Goal: Task Accomplishment & Management: Manage account settings

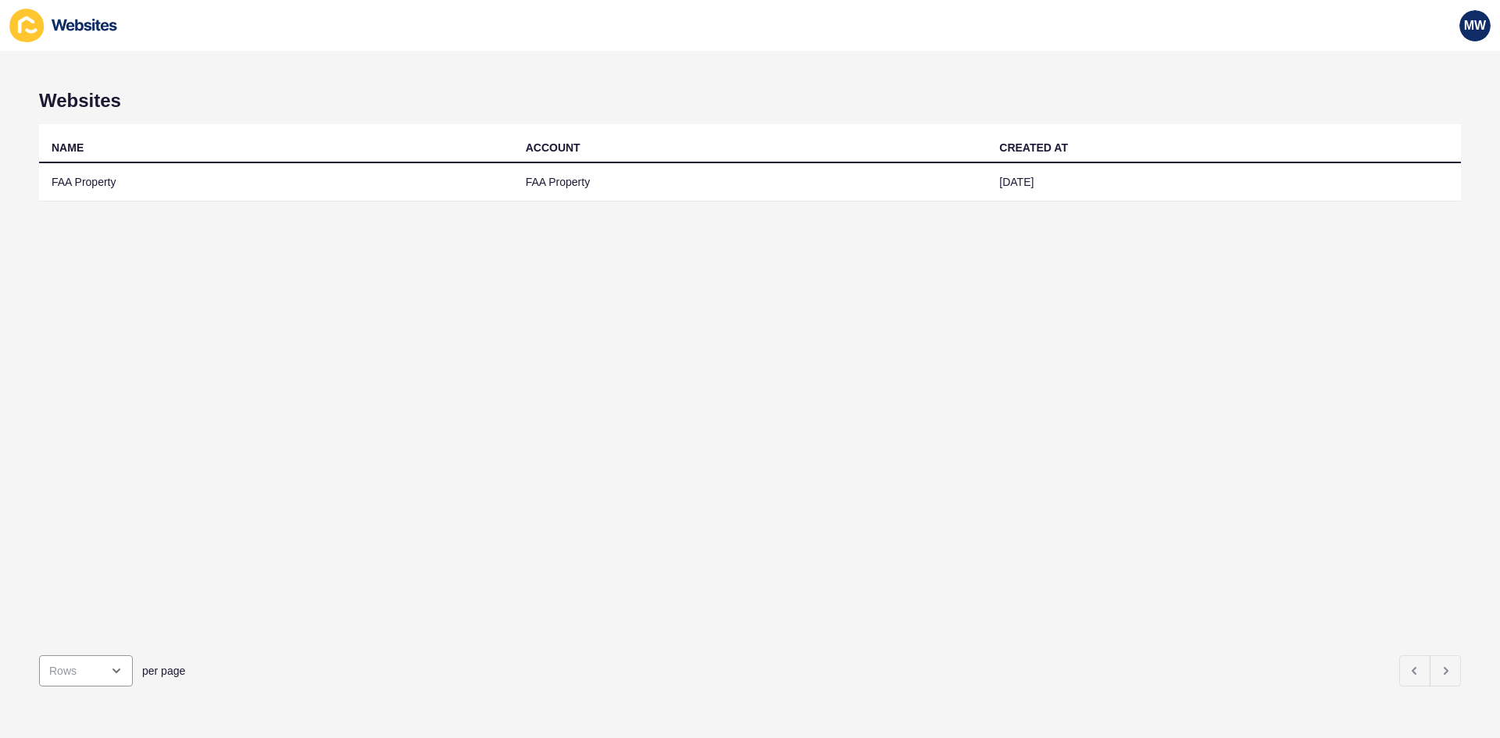
click at [123, 188] on td "FAA Property" at bounding box center [276, 182] width 474 height 38
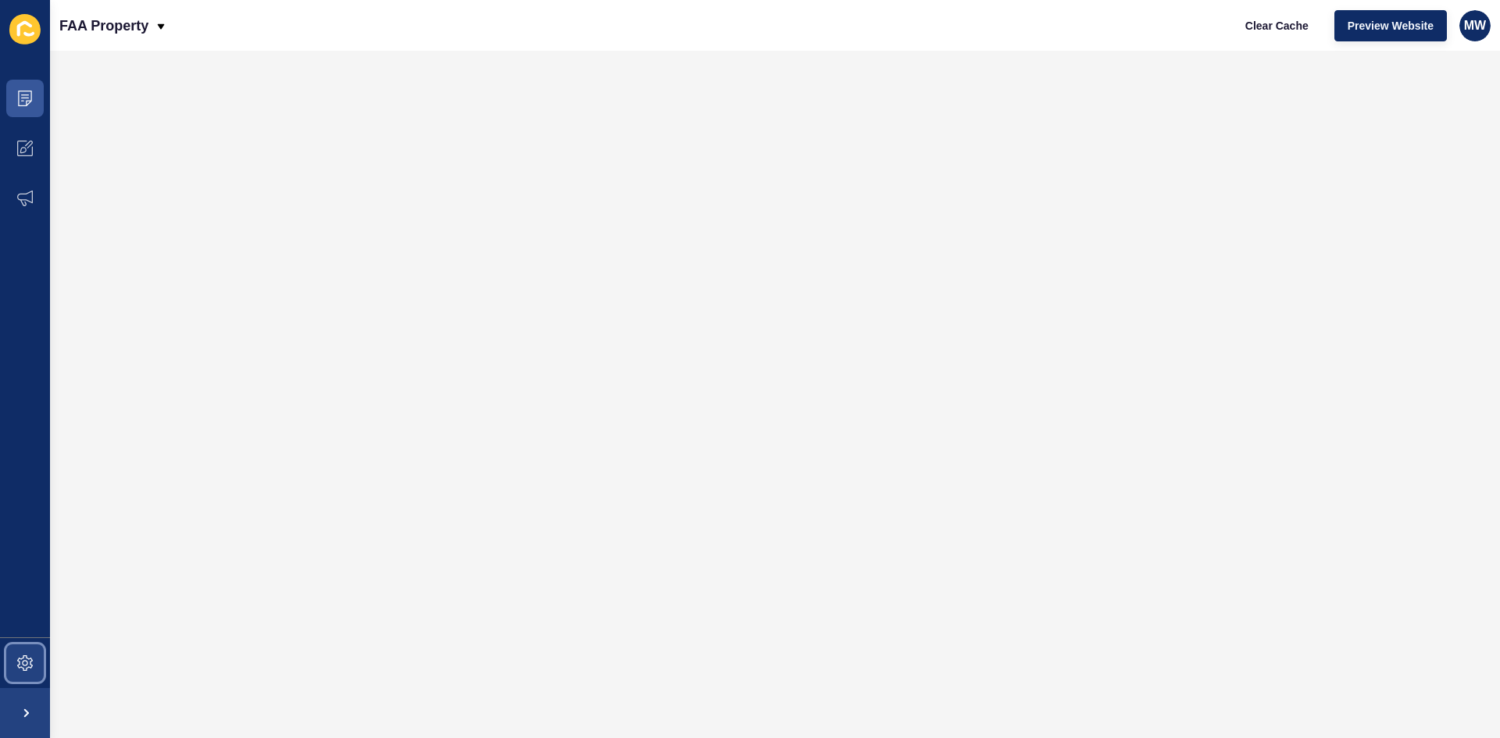
click at [28, 670] on icon at bounding box center [25, 663] width 16 height 16
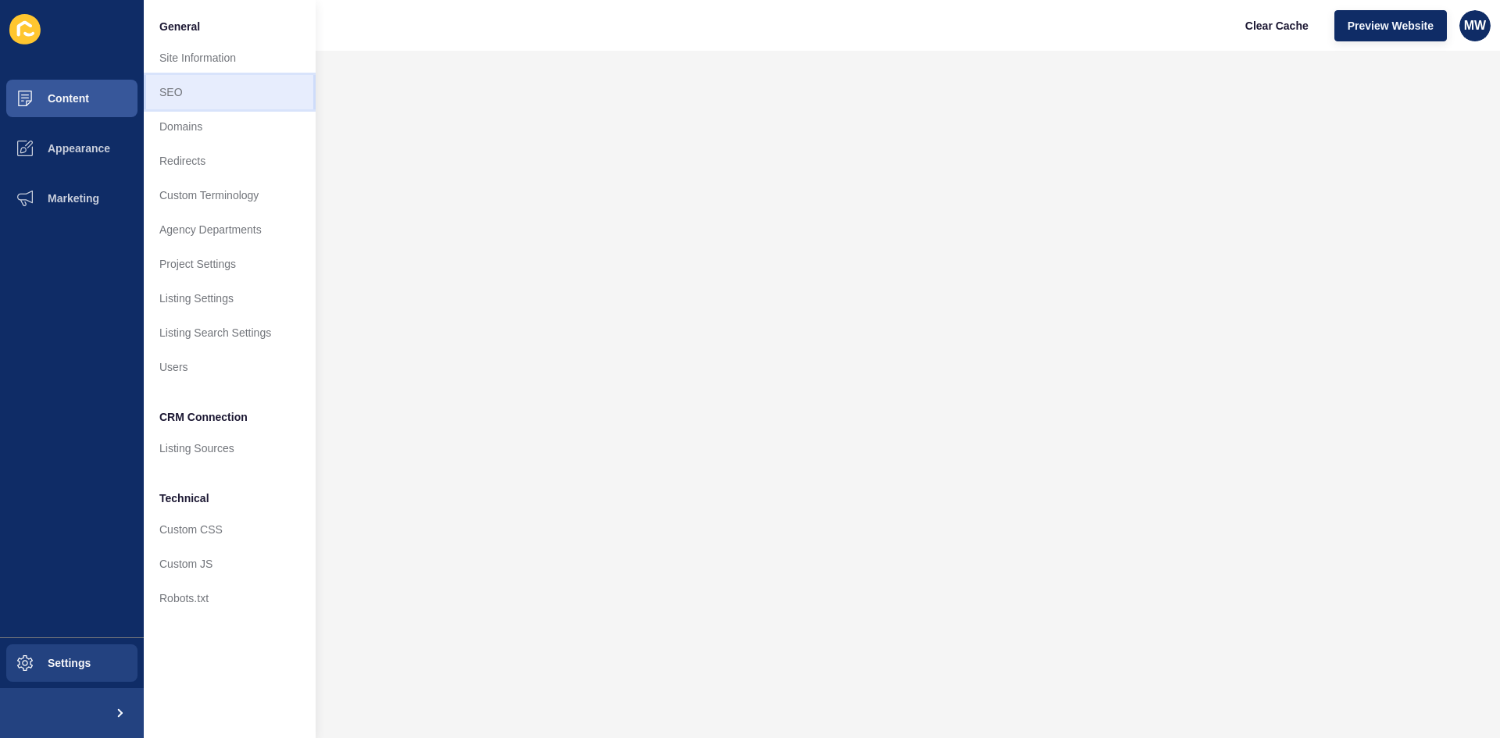
click at [200, 85] on link "SEO" at bounding box center [230, 92] width 172 height 34
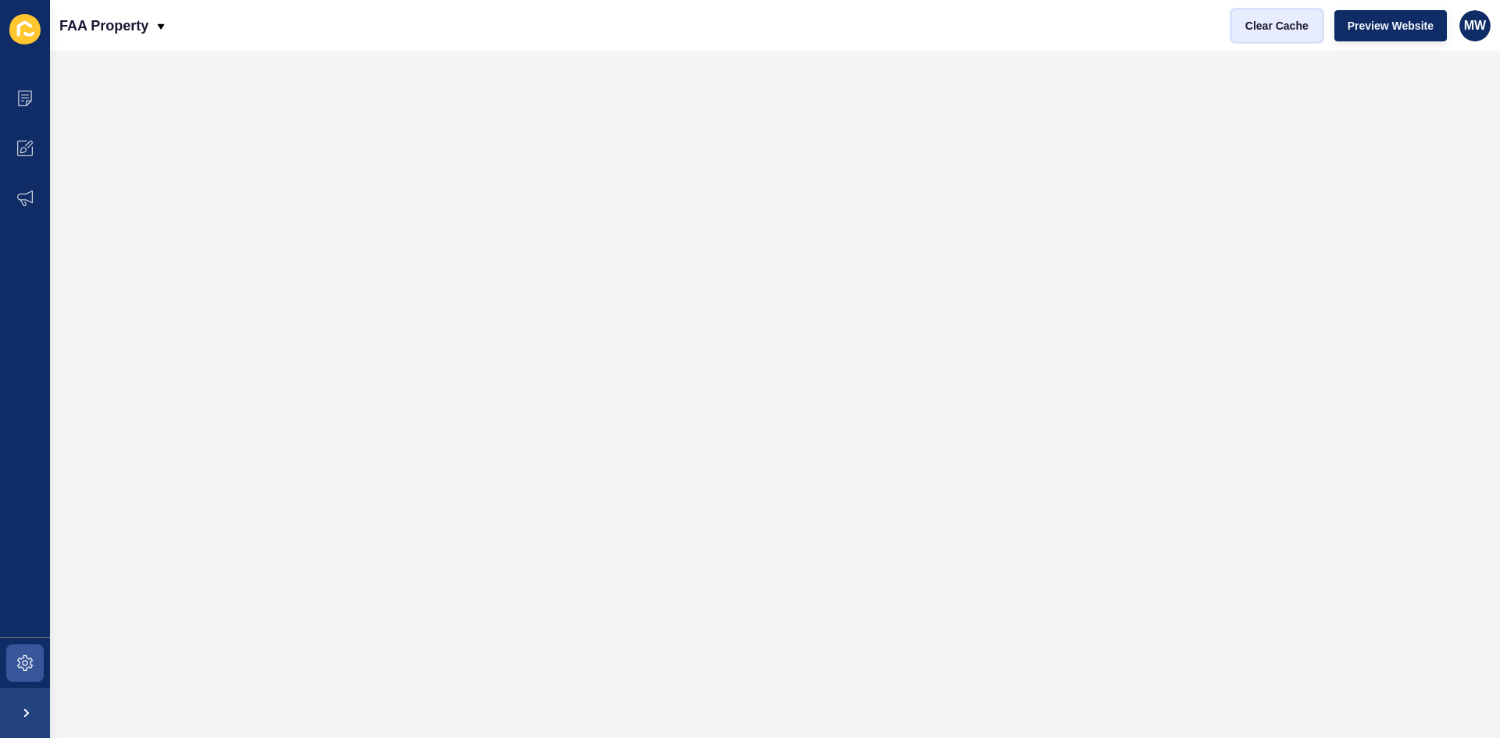
click at [1248, 18] on span "Clear Cache" at bounding box center [1276, 26] width 63 height 16
click at [1273, 23] on span "Clear Cache" at bounding box center [1276, 26] width 63 height 16
click at [1266, 26] on span "Clear Cache" at bounding box center [1276, 26] width 63 height 16
click at [32, 102] on icon at bounding box center [25, 99] width 16 height 16
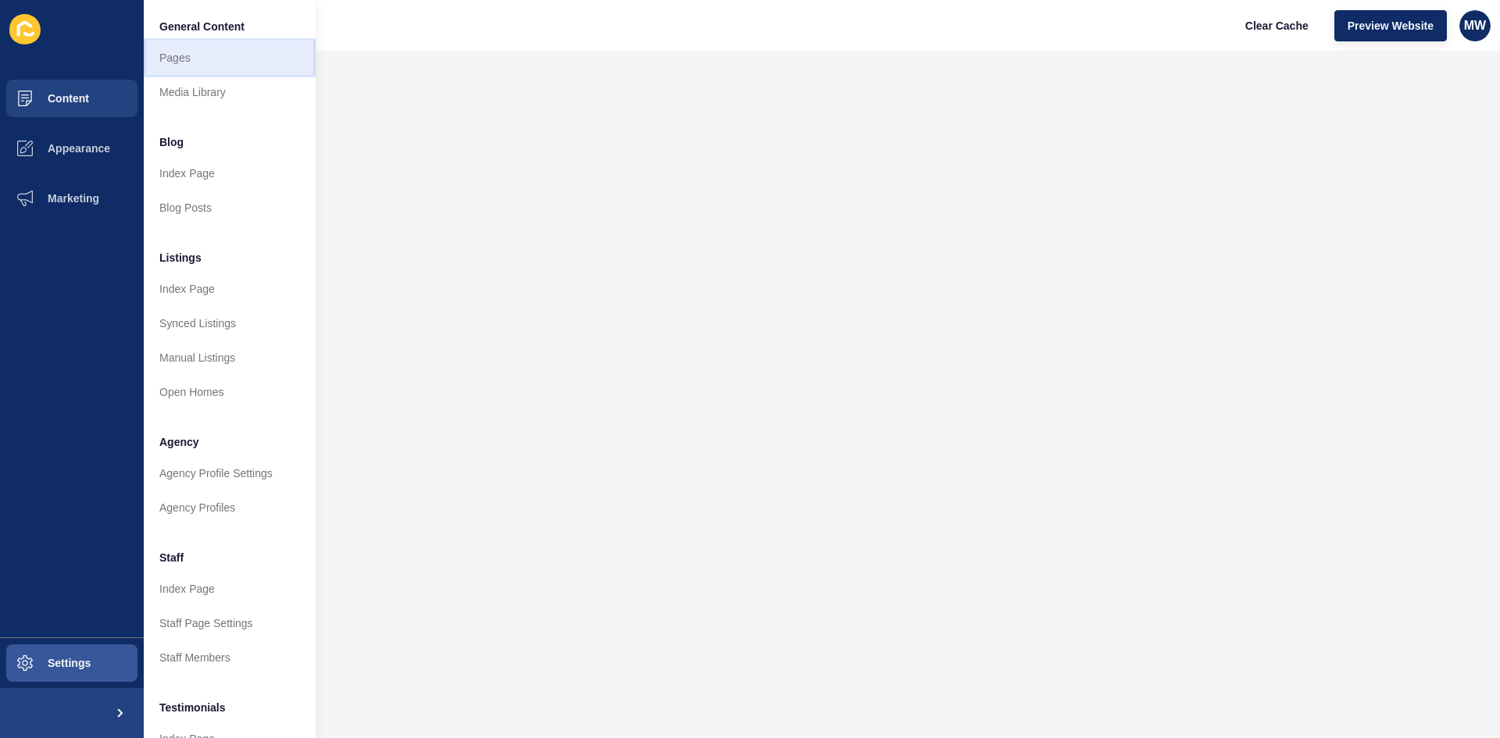
click at [173, 64] on link "Pages" at bounding box center [230, 58] width 172 height 34
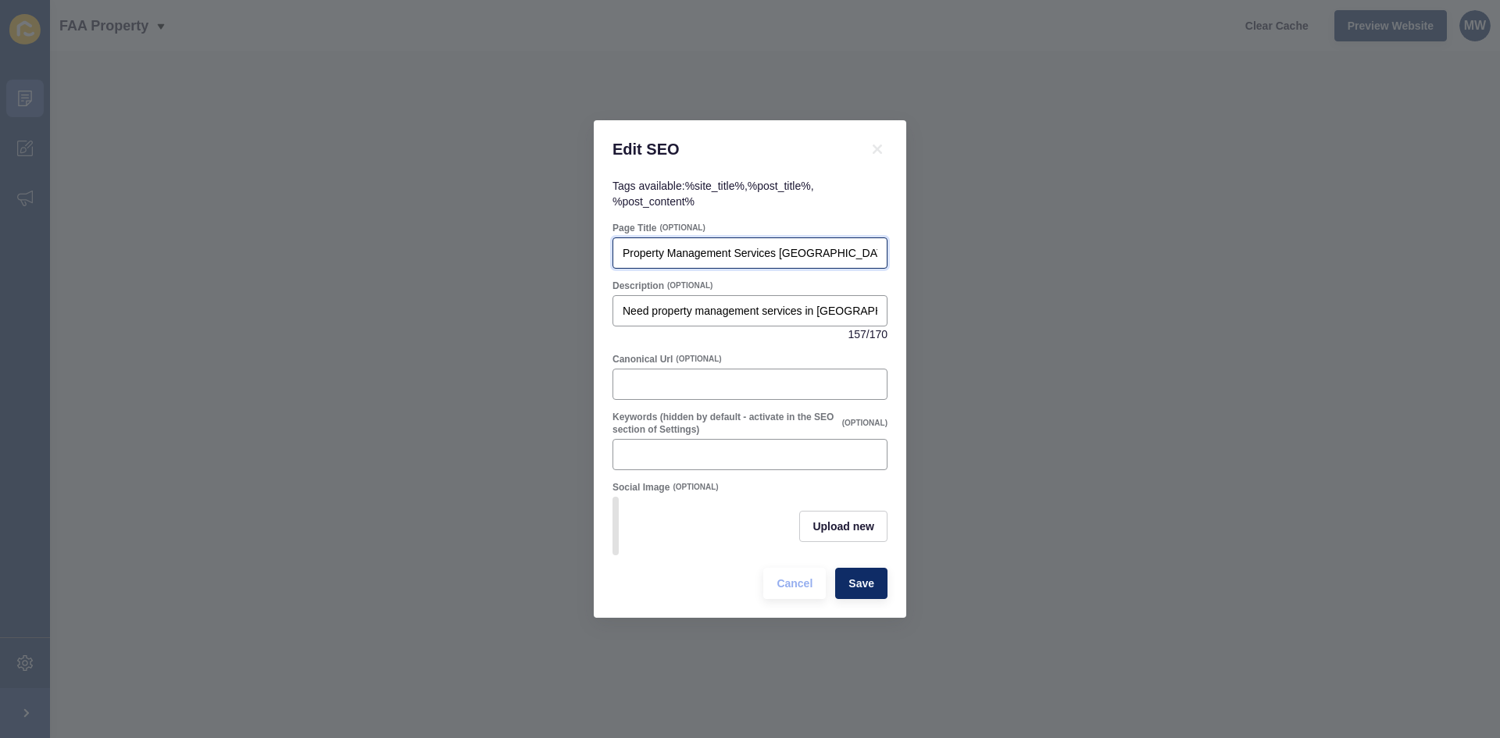
click at [706, 247] on input "Property Management Services [GEOGRAPHIC_DATA], [GEOGRAPHIC_DATA]" at bounding box center [750, 253] width 255 height 16
drag, startPoint x: 702, startPoint y: 307, endPoint x: 714, endPoint y: 305, distance: 11.8
click at [702, 306] on input "Need property management services in [GEOGRAPHIC_DATA] [GEOGRAPHIC_DATA]? Enqui…" at bounding box center [750, 311] width 255 height 16
click at [759, 252] on input "Property Management Services [GEOGRAPHIC_DATA], [GEOGRAPHIC_DATA]" at bounding box center [750, 253] width 255 height 16
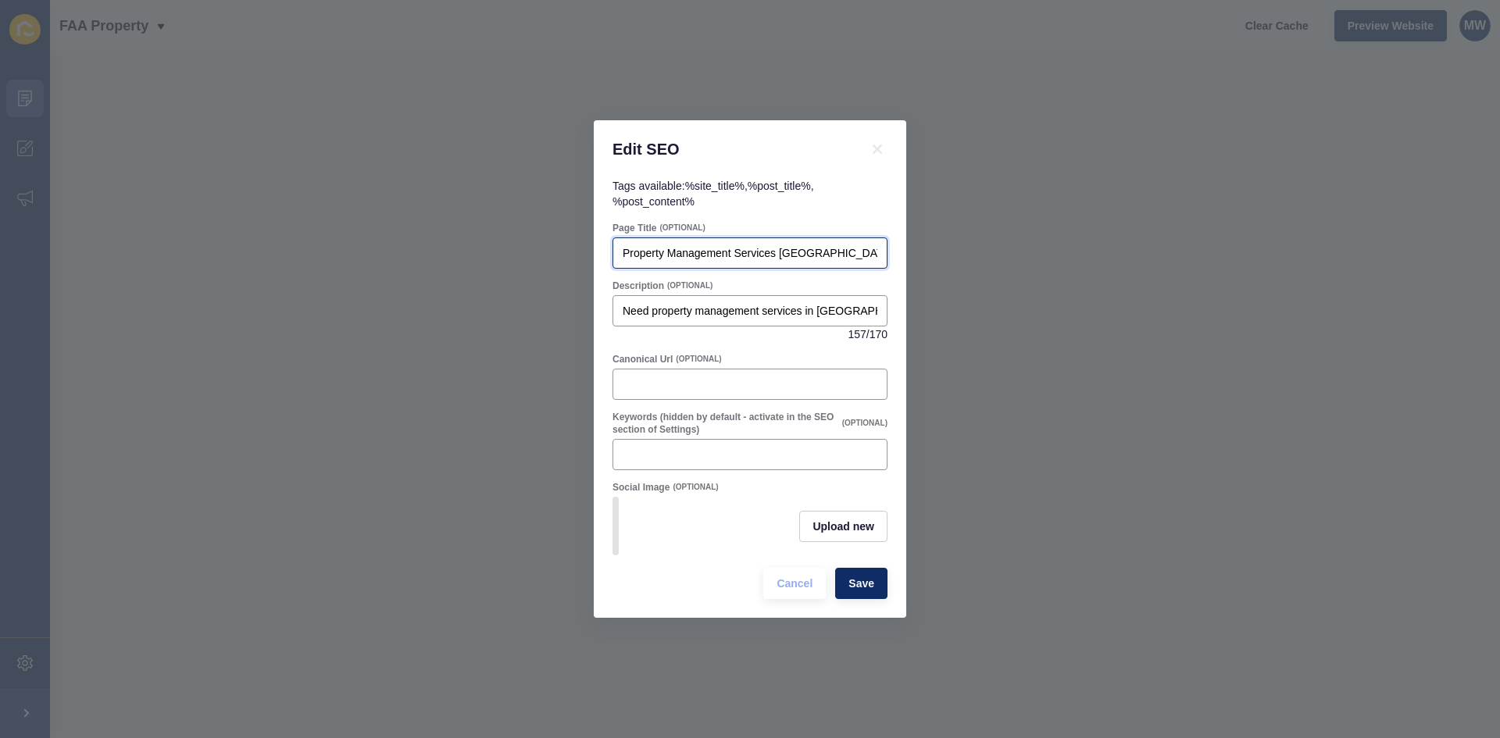
click at [759, 252] on input "Property Management Services [GEOGRAPHIC_DATA], [GEOGRAPHIC_DATA]" at bounding box center [750, 253] width 255 height 16
click at [732, 252] on input "Property Management Services [GEOGRAPHIC_DATA], [GEOGRAPHIC_DATA]" at bounding box center [750, 253] width 255 height 16
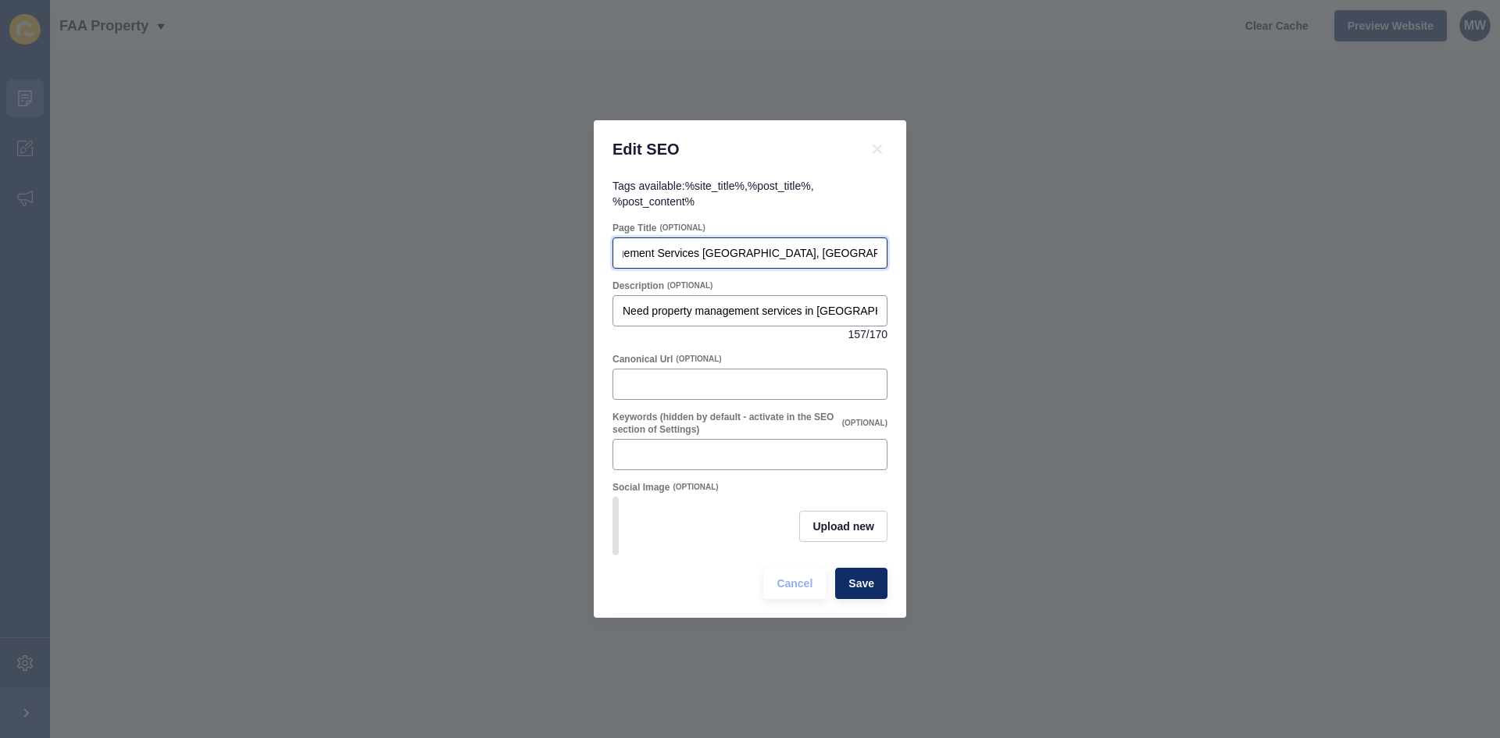
click at [732, 252] on input "Property Management Services [GEOGRAPHIC_DATA], [GEOGRAPHIC_DATA]" at bounding box center [750, 253] width 255 height 16
click at [750, 309] on input "Need property management services in [GEOGRAPHIC_DATA] [GEOGRAPHIC_DATA]? Enqui…" at bounding box center [750, 311] width 255 height 16
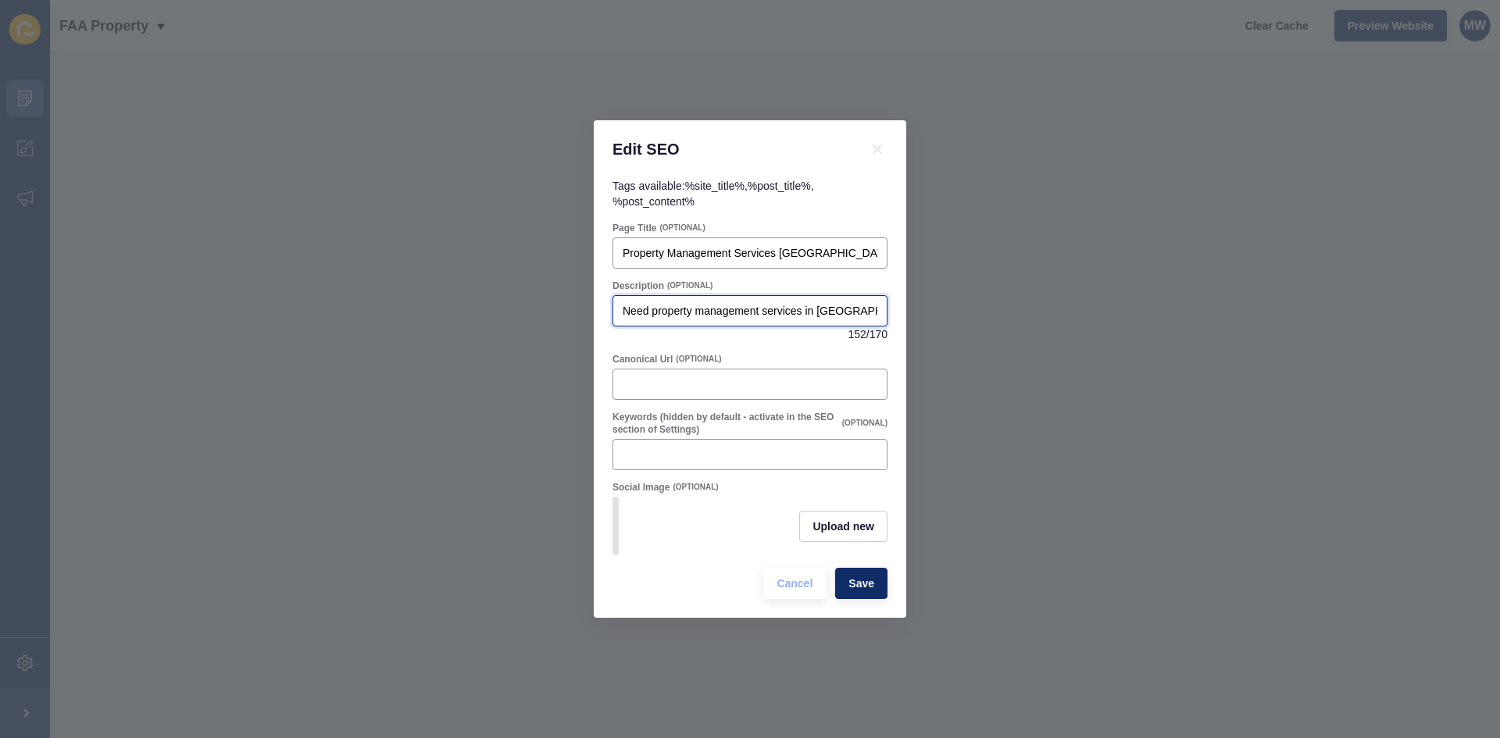
click at [678, 313] on input "Need property management services in [GEOGRAPHIC_DATA], [GEOGRAPHIC_DATA]? Enqu…" at bounding box center [750, 311] width 255 height 16
click at [791, 305] on input "Need expert property management services in [GEOGRAPHIC_DATA], [GEOGRAPHIC_DATA…" at bounding box center [750, 311] width 255 height 16
click at [833, 312] on input "Need expert property management services in [GEOGRAPHIC_DATA], [GEOGRAPHIC_DATA…" at bounding box center [750, 311] width 255 height 16
click at [827, 295] on div "Need expert property management services in [GEOGRAPHIC_DATA], [GEOGRAPHIC_DATA…" at bounding box center [750, 310] width 275 height 31
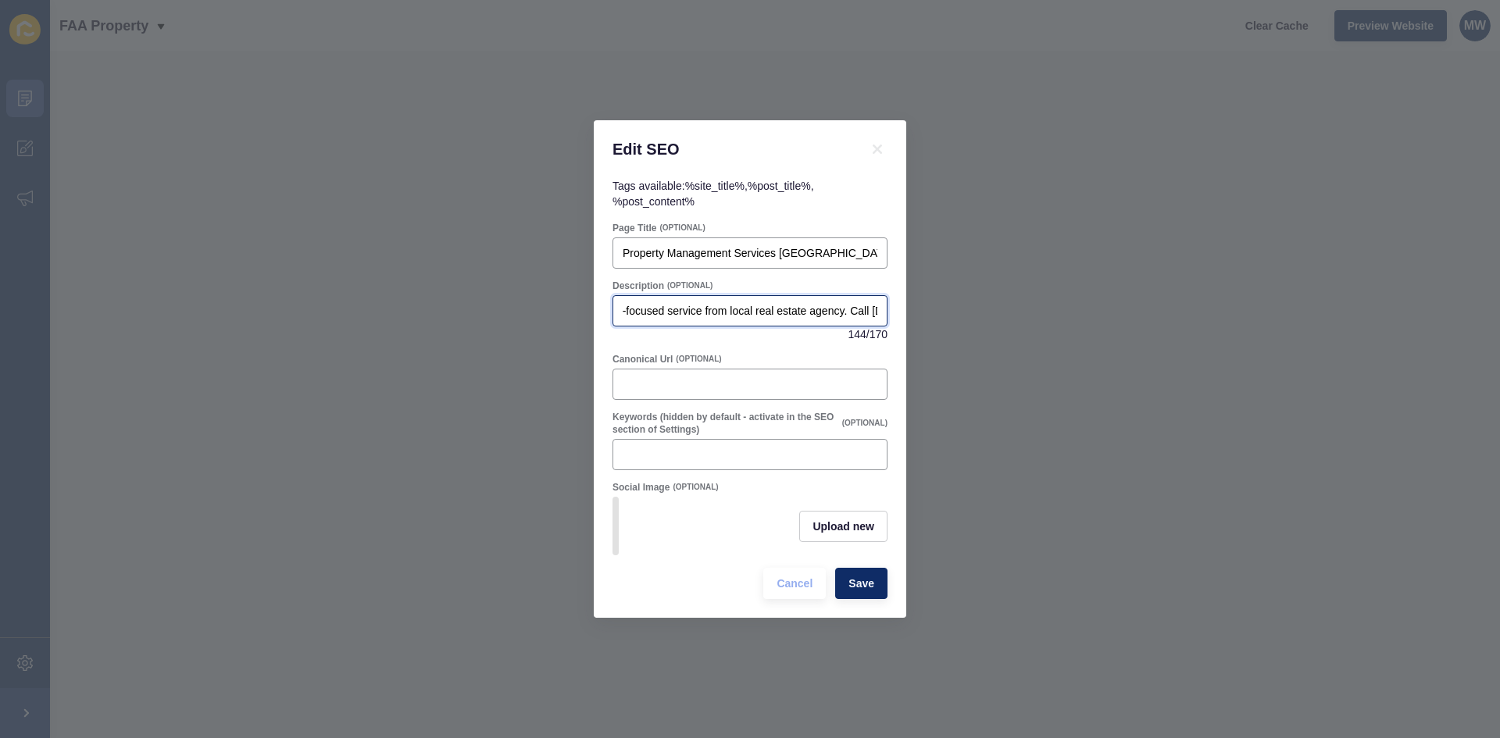
click at [800, 312] on input "Need expert property management services in [GEOGRAPHIC_DATA], [GEOGRAPHIC_DATA…" at bounding box center [750, 311] width 255 height 16
type input "Need expert property management services in [GEOGRAPHIC_DATA], [GEOGRAPHIC_DATA…"
click at [853, 586] on span "Save" at bounding box center [861, 584] width 26 height 16
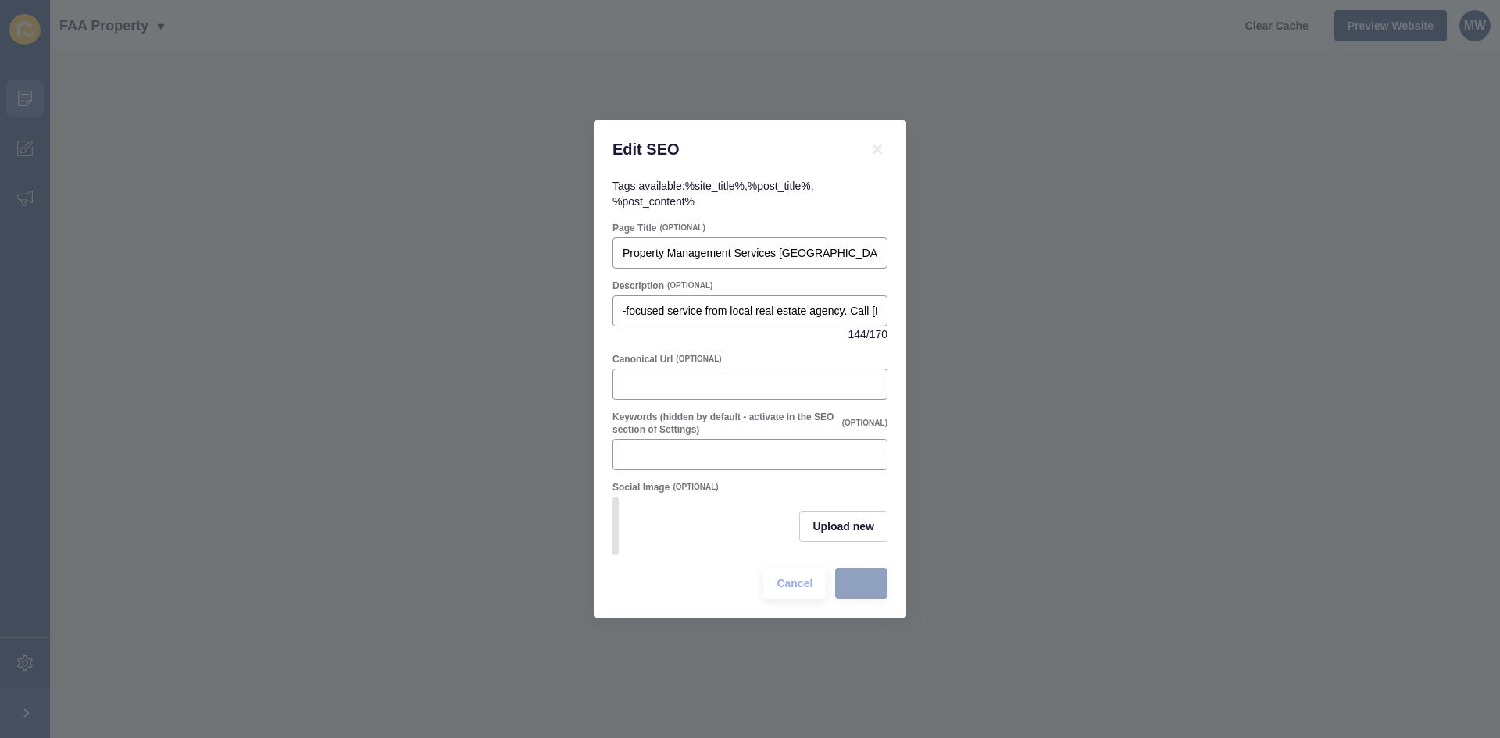
scroll to position [0, 0]
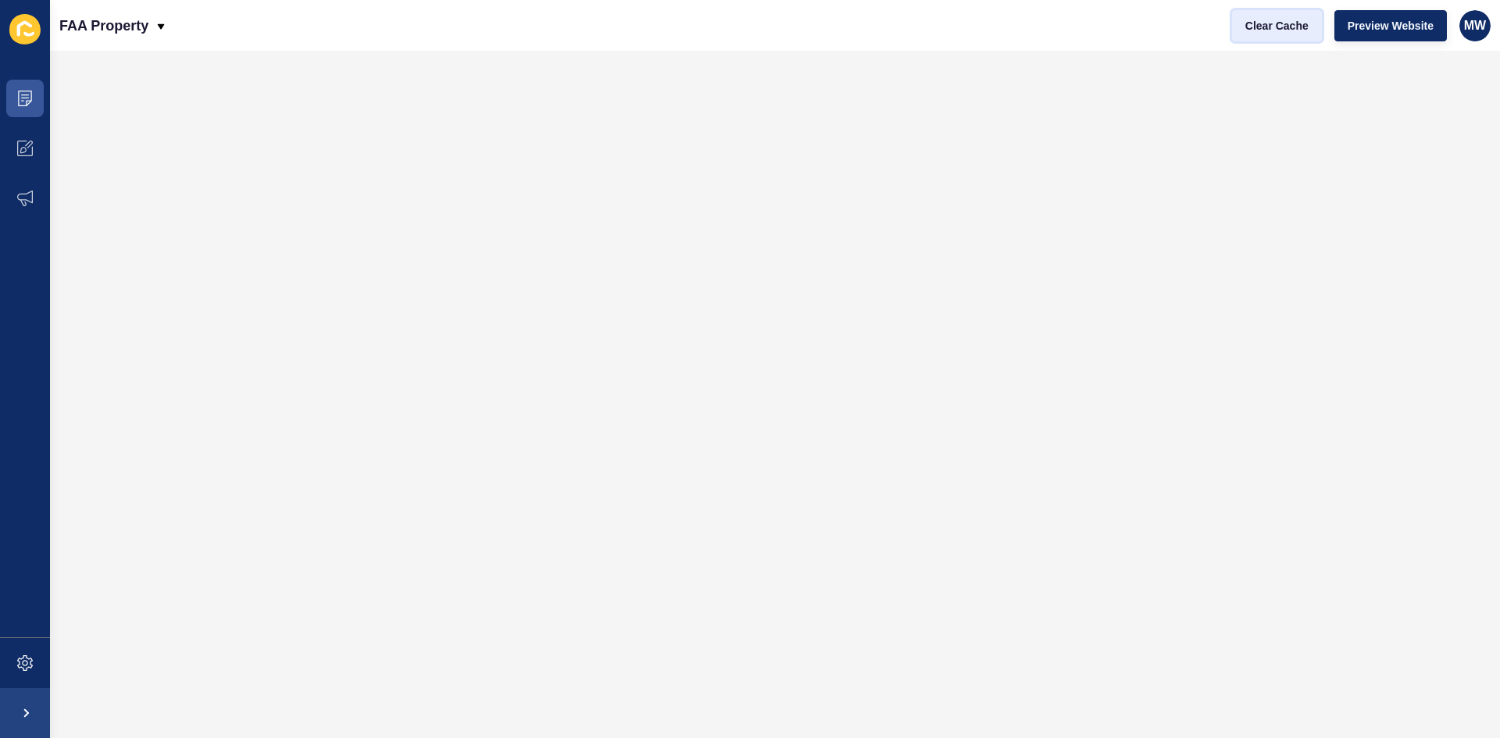
click at [1270, 30] on span "Clear Cache" at bounding box center [1276, 26] width 63 height 16
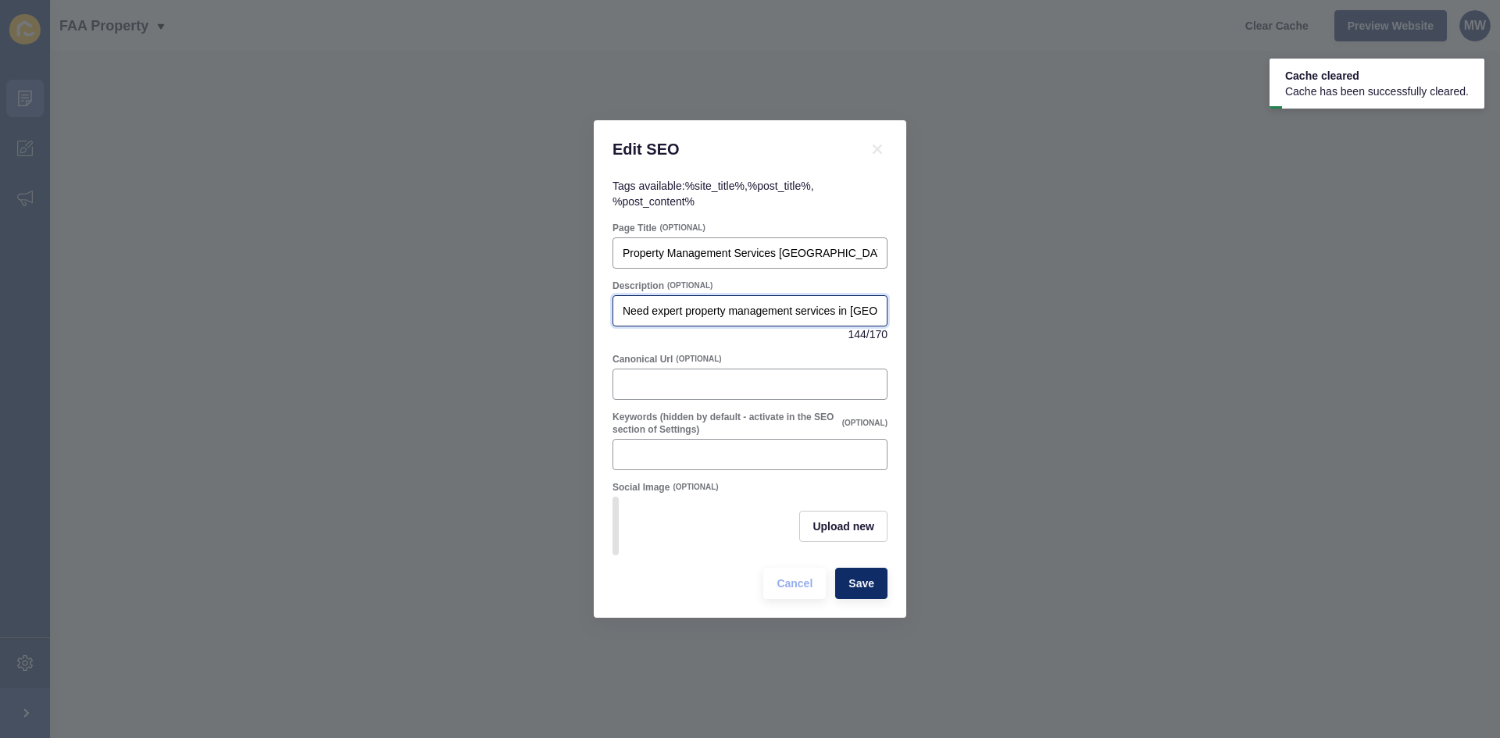
click at [739, 303] on input "Need expert property management services in [GEOGRAPHIC_DATA], [GEOGRAPHIC_DATA…" at bounding box center [750, 311] width 255 height 16
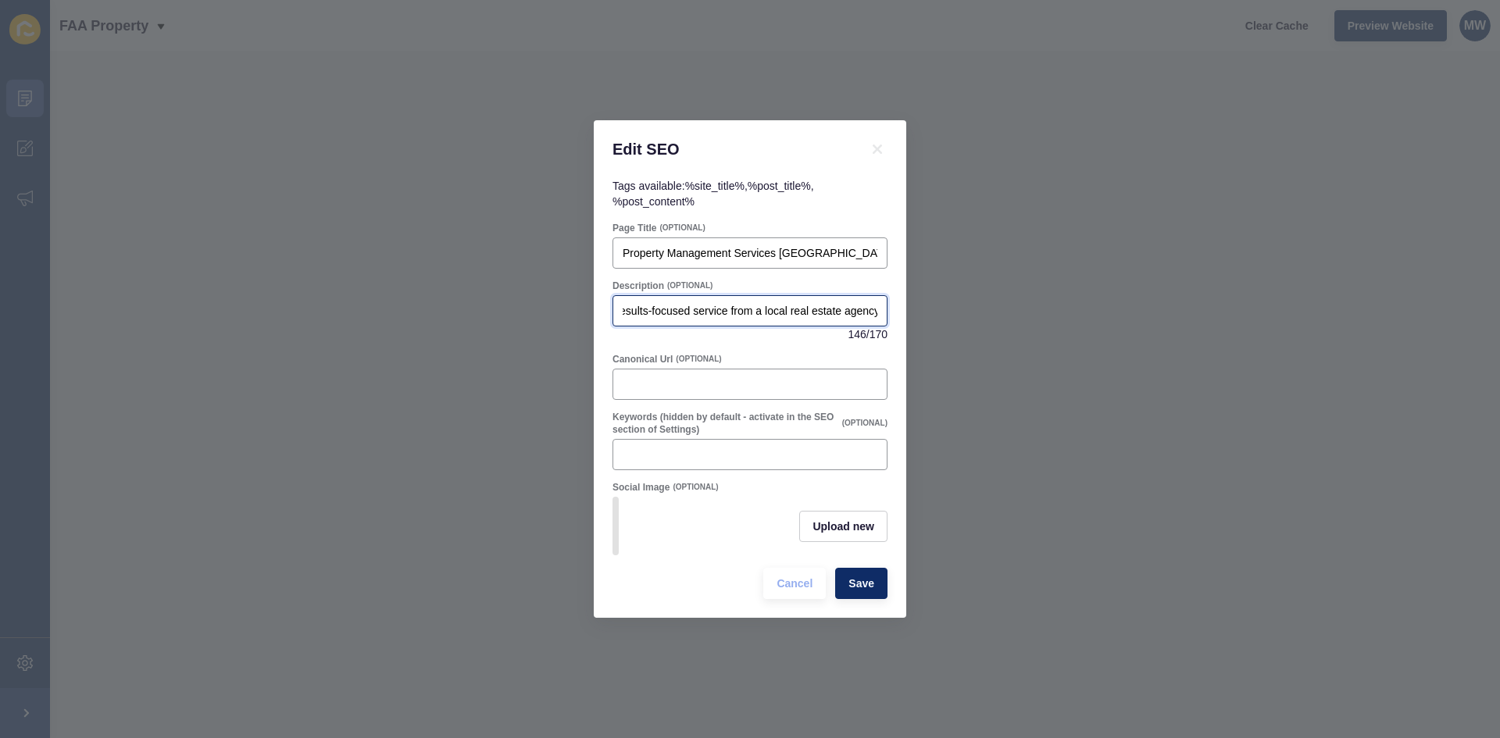
scroll to position [0, 532]
type input "Need expert property management services in [GEOGRAPHIC_DATA], [GEOGRAPHIC_DATA…"
click at [853, 584] on span "Save" at bounding box center [861, 584] width 26 height 16
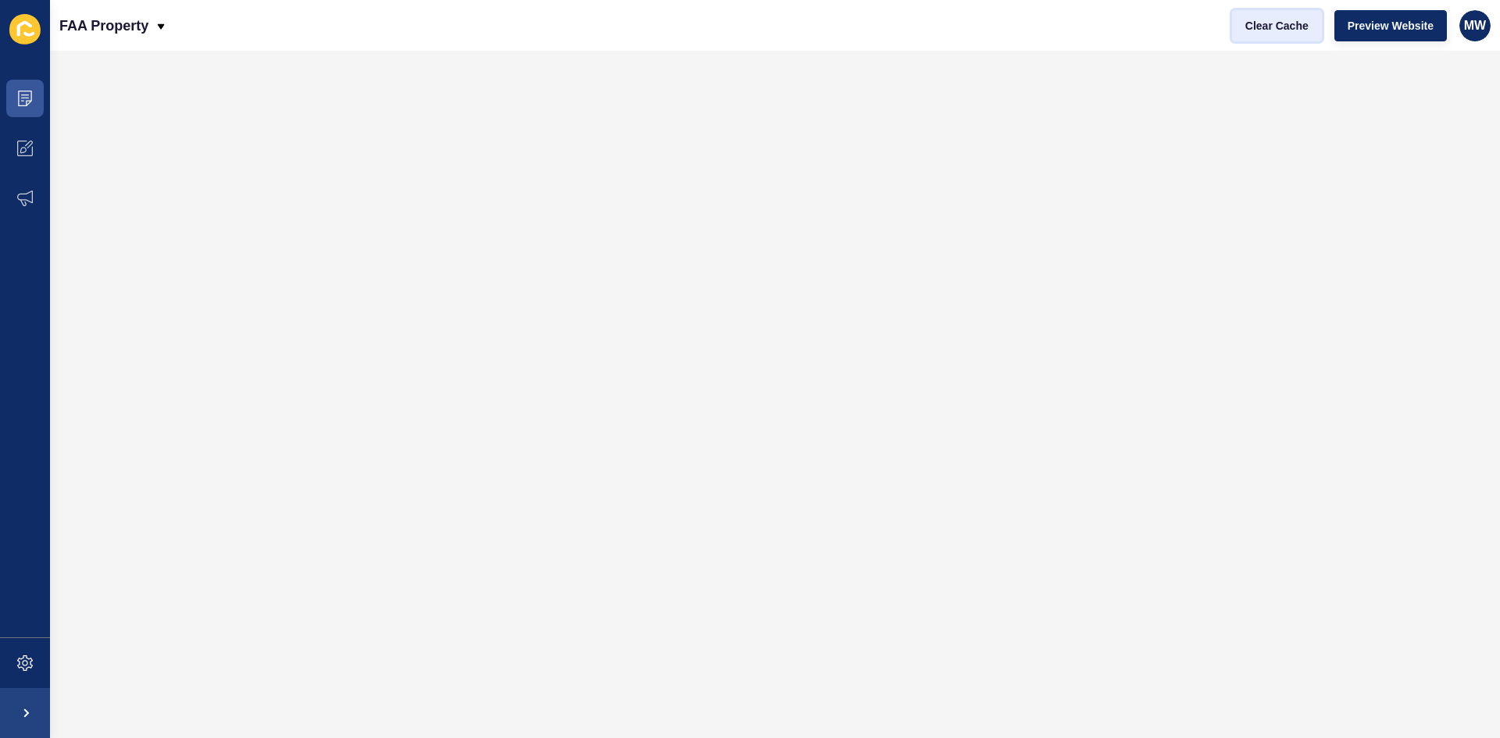
click at [1282, 33] on span "Clear Cache" at bounding box center [1276, 26] width 63 height 16
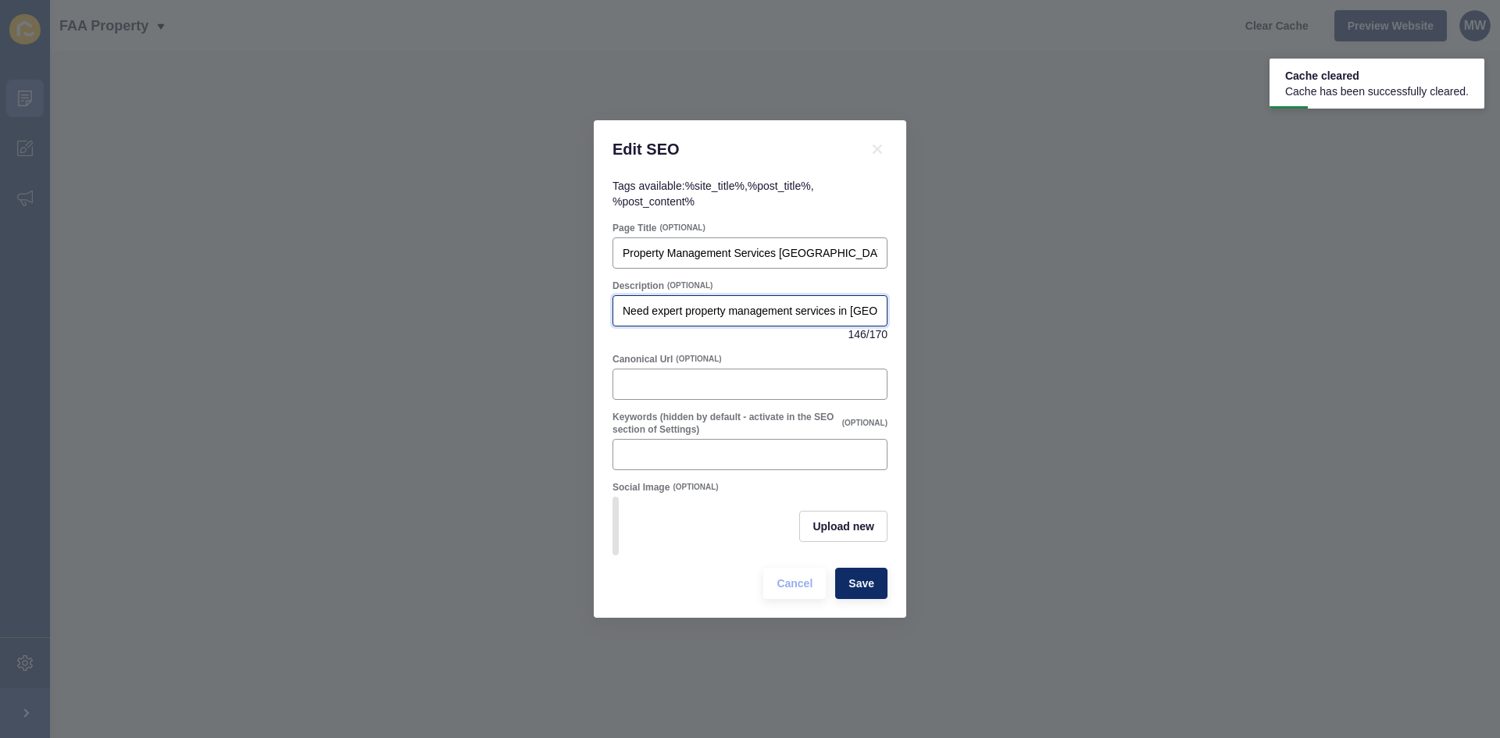
click at [737, 308] on input "Need expert property management services in [GEOGRAPHIC_DATA], [GEOGRAPHIC_DATA…" at bounding box center [750, 311] width 255 height 16
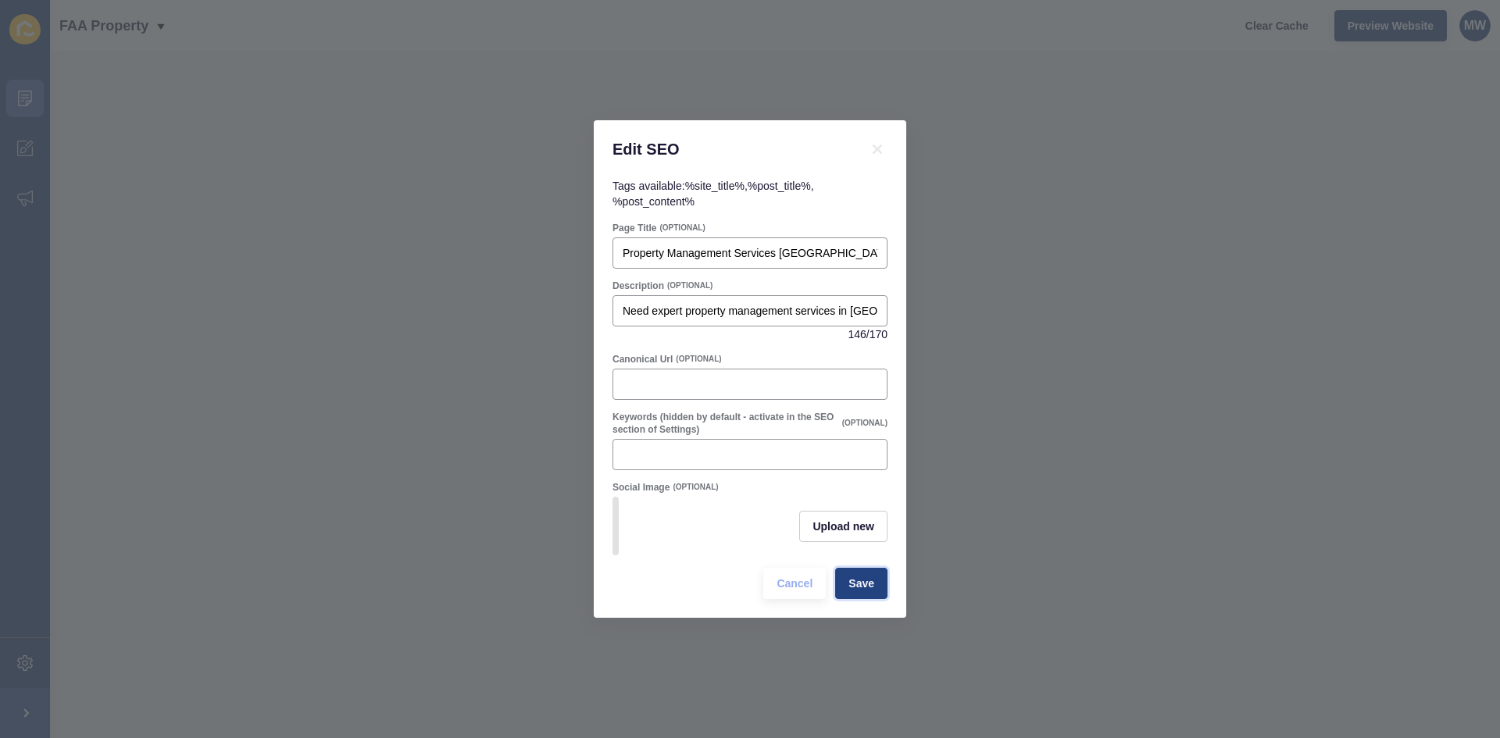
click at [846, 592] on button "Save" at bounding box center [861, 583] width 52 height 31
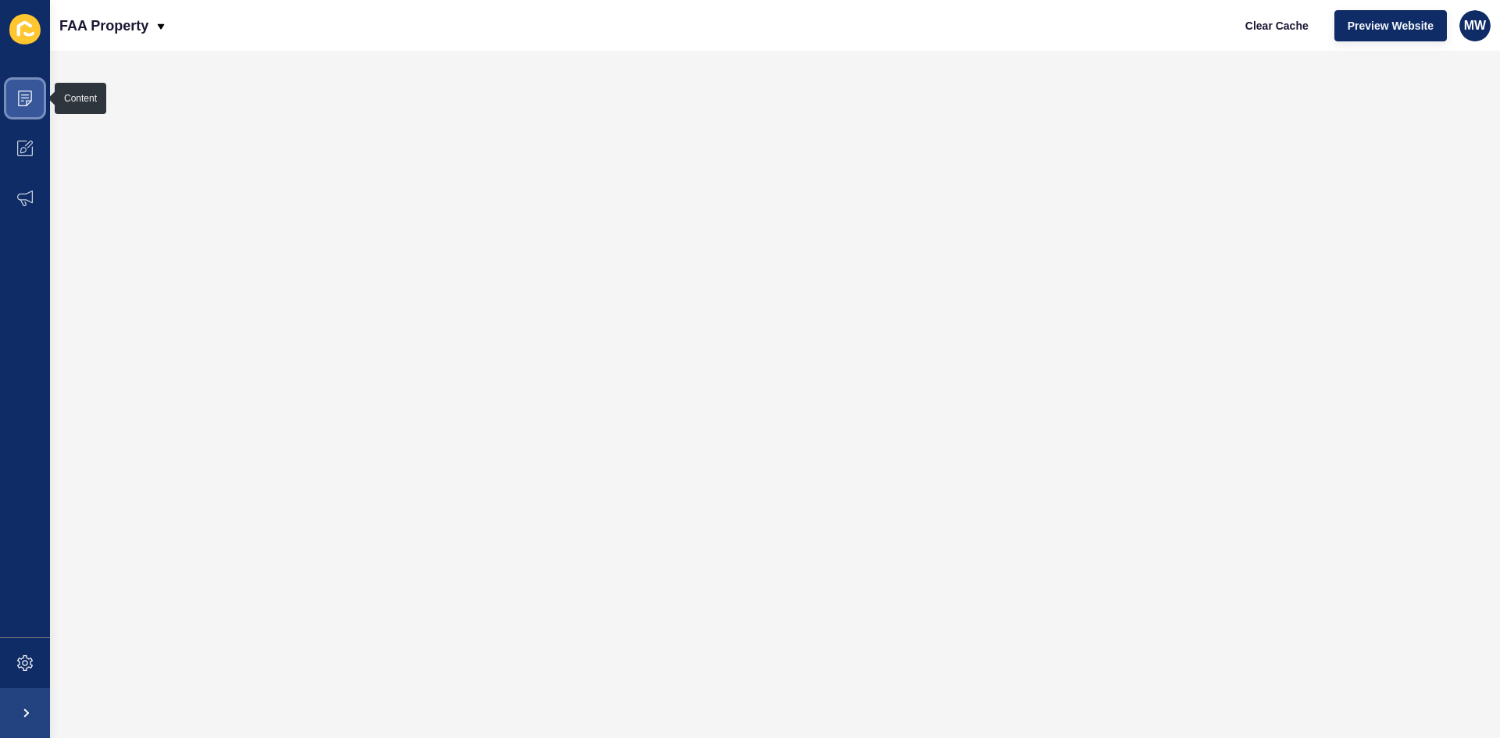
click at [23, 90] on span at bounding box center [25, 98] width 50 height 50
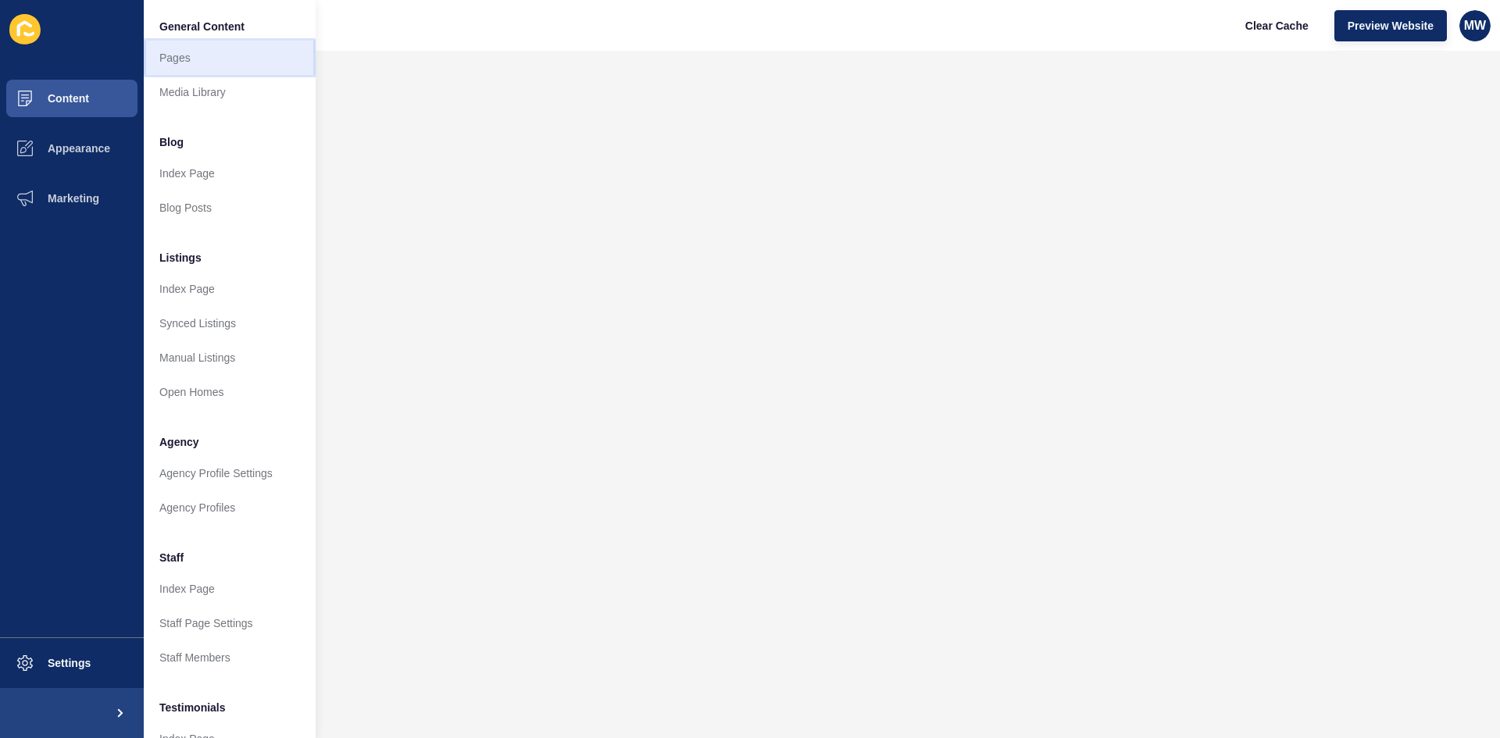
click at [184, 63] on link "Pages" at bounding box center [230, 58] width 172 height 34
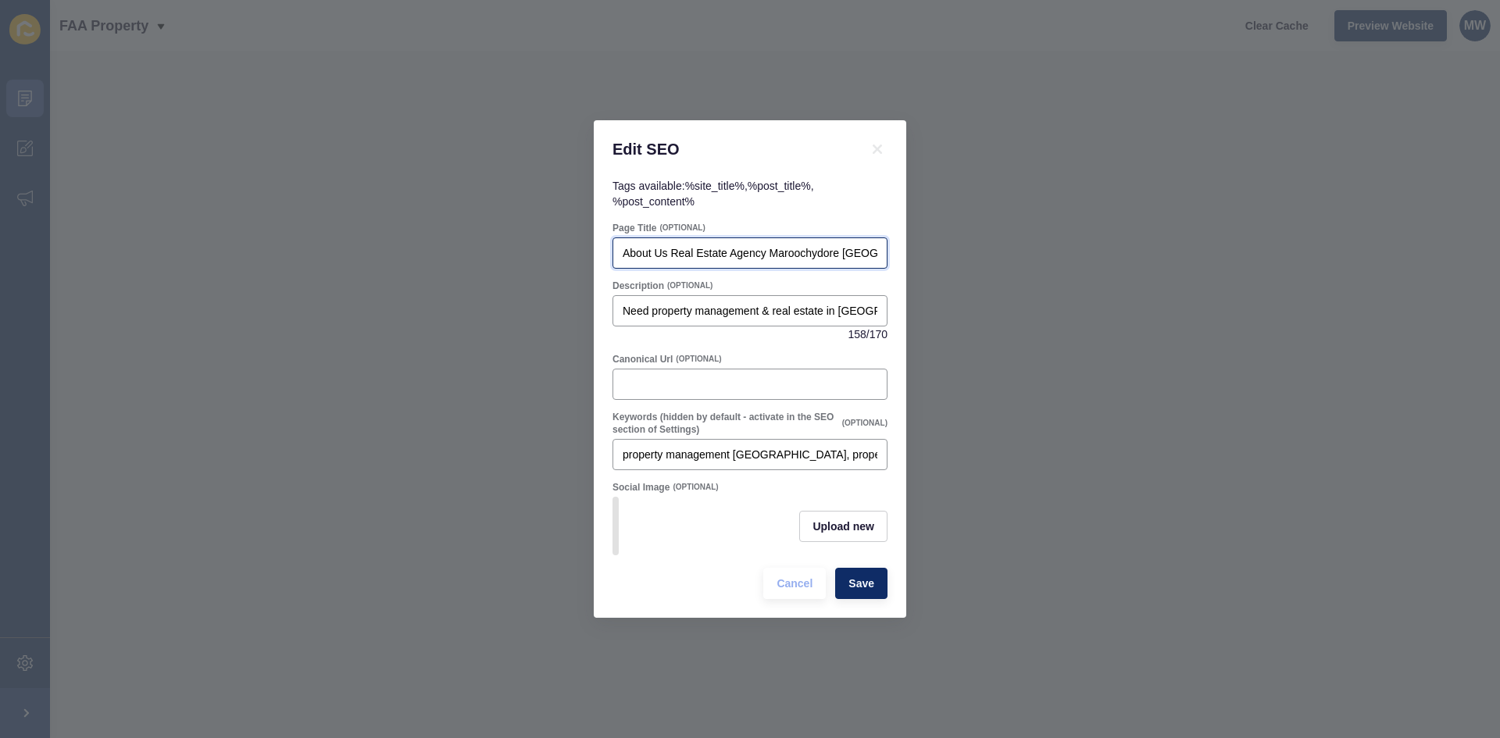
click at [751, 246] on input "About Us Real Estate Agency Maroochydore [GEOGRAPHIC_DATA]" at bounding box center [750, 253] width 255 height 16
click at [699, 252] on input "About Us Real Estate Agency Maroochydore [GEOGRAPHIC_DATA]" at bounding box center [750, 253] width 255 height 16
type input "About Us Property Management & Real Estate Agency [GEOGRAPHIC_DATA] [GEOGRAPHIC…"
click at [766, 306] on input "Need property management & real estate in [GEOGRAPHIC_DATA], [GEOGRAPHIC_DATA]?…" at bounding box center [750, 311] width 255 height 16
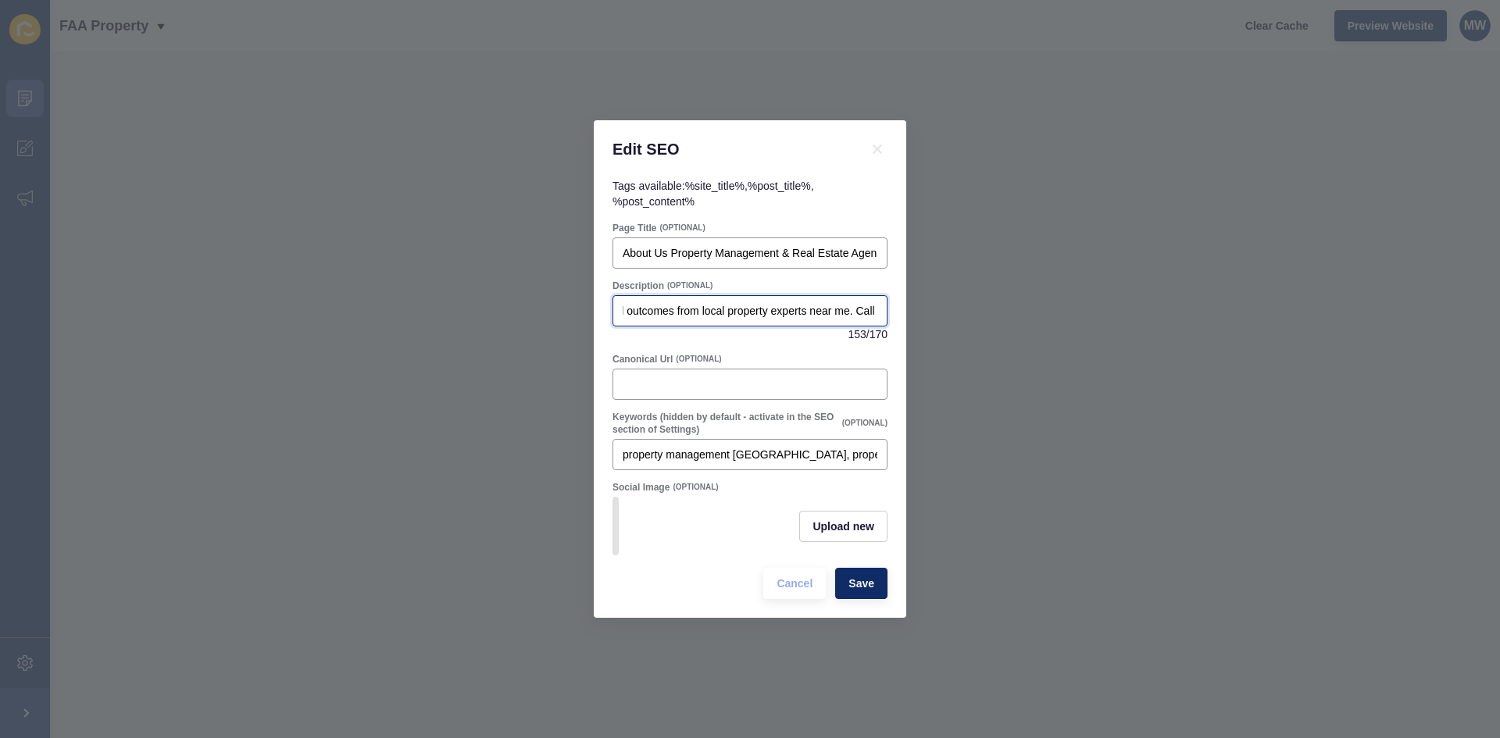
click at [795, 309] on input "Need property management & real estate in [GEOGRAPHIC_DATA], [GEOGRAPHIC_DATA]?…" at bounding box center [750, 311] width 255 height 16
type input "Need property management & real estate in [GEOGRAPHIC_DATA], [GEOGRAPHIC_DATA]?…"
click at [859, 591] on span "Save" at bounding box center [861, 584] width 26 height 16
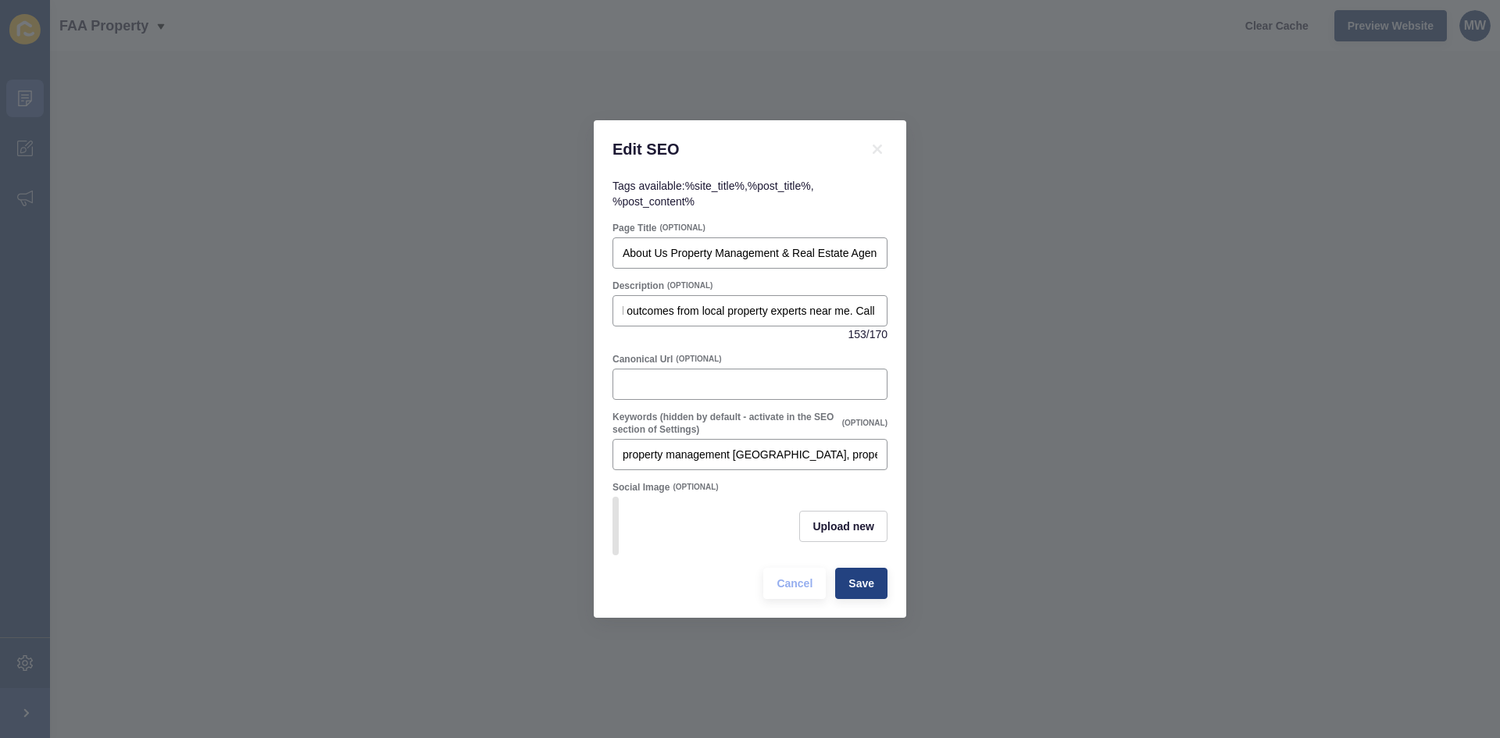
scroll to position [0, 0]
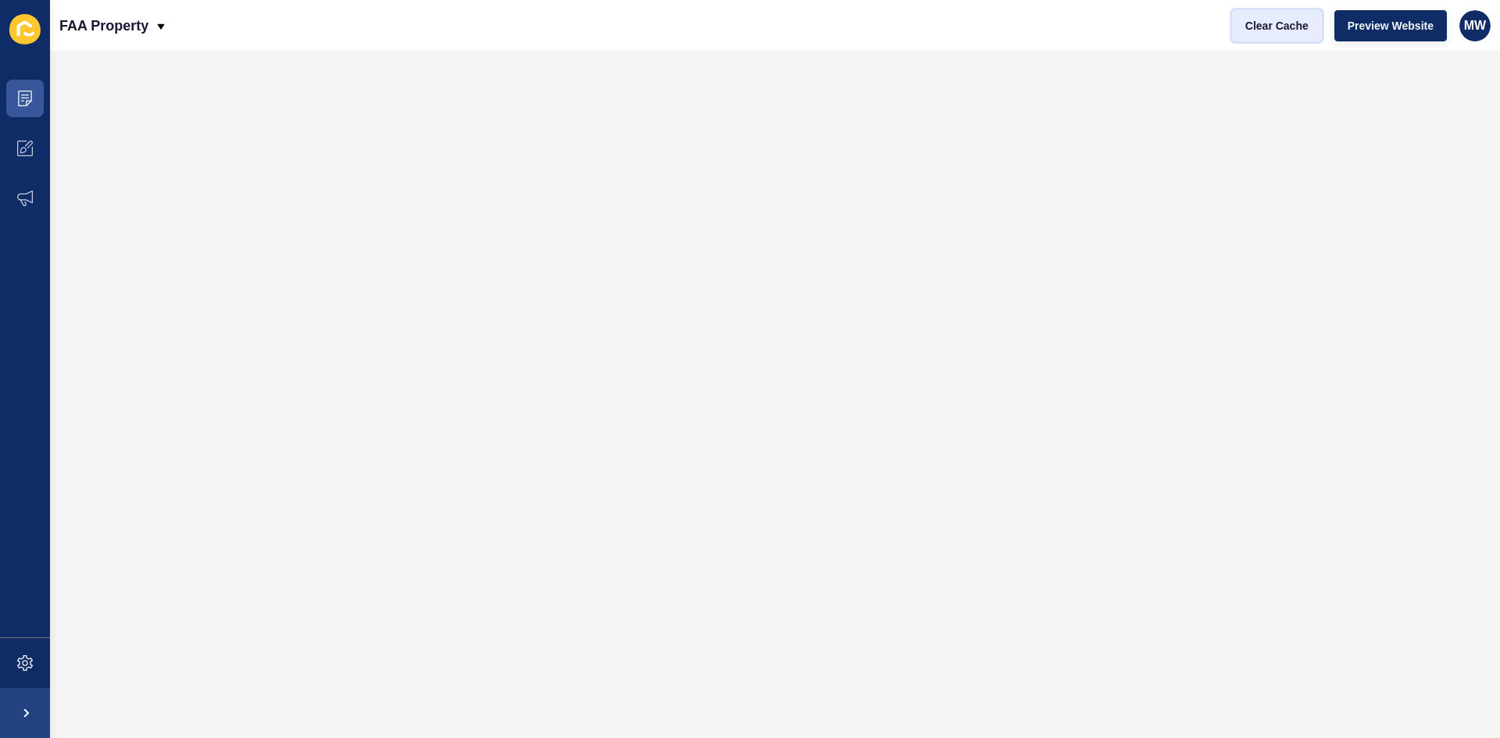
click at [1274, 26] on span "Clear Cache" at bounding box center [1276, 26] width 63 height 16
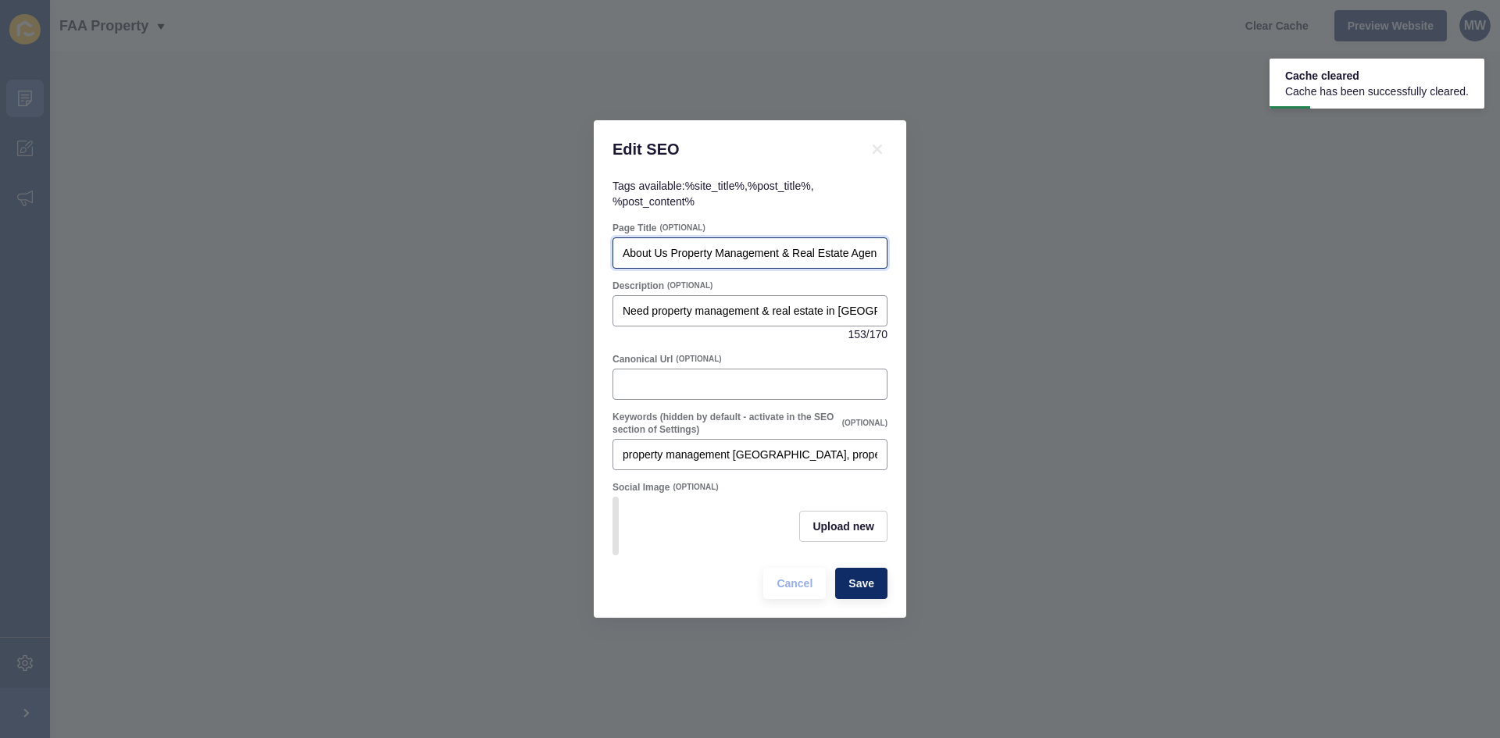
click at [741, 251] on input "About Us Property Management & Real Estate Agency [GEOGRAPHIC_DATA] [GEOGRAPHIC…" at bounding box center [750, 253] width 255 height 16
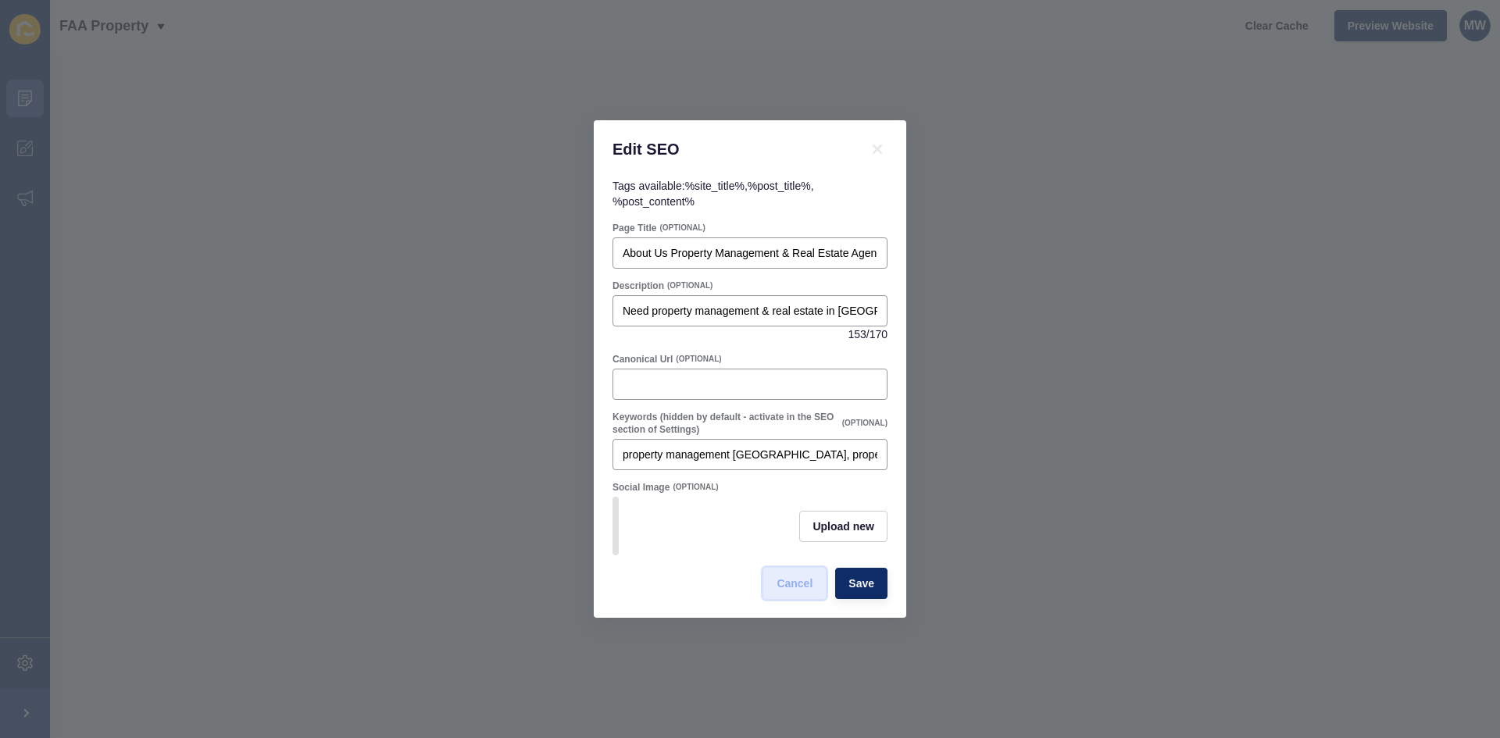
click at [811, 590] on span "Cancel" at bounding box center [795, 584] width 36 height 16
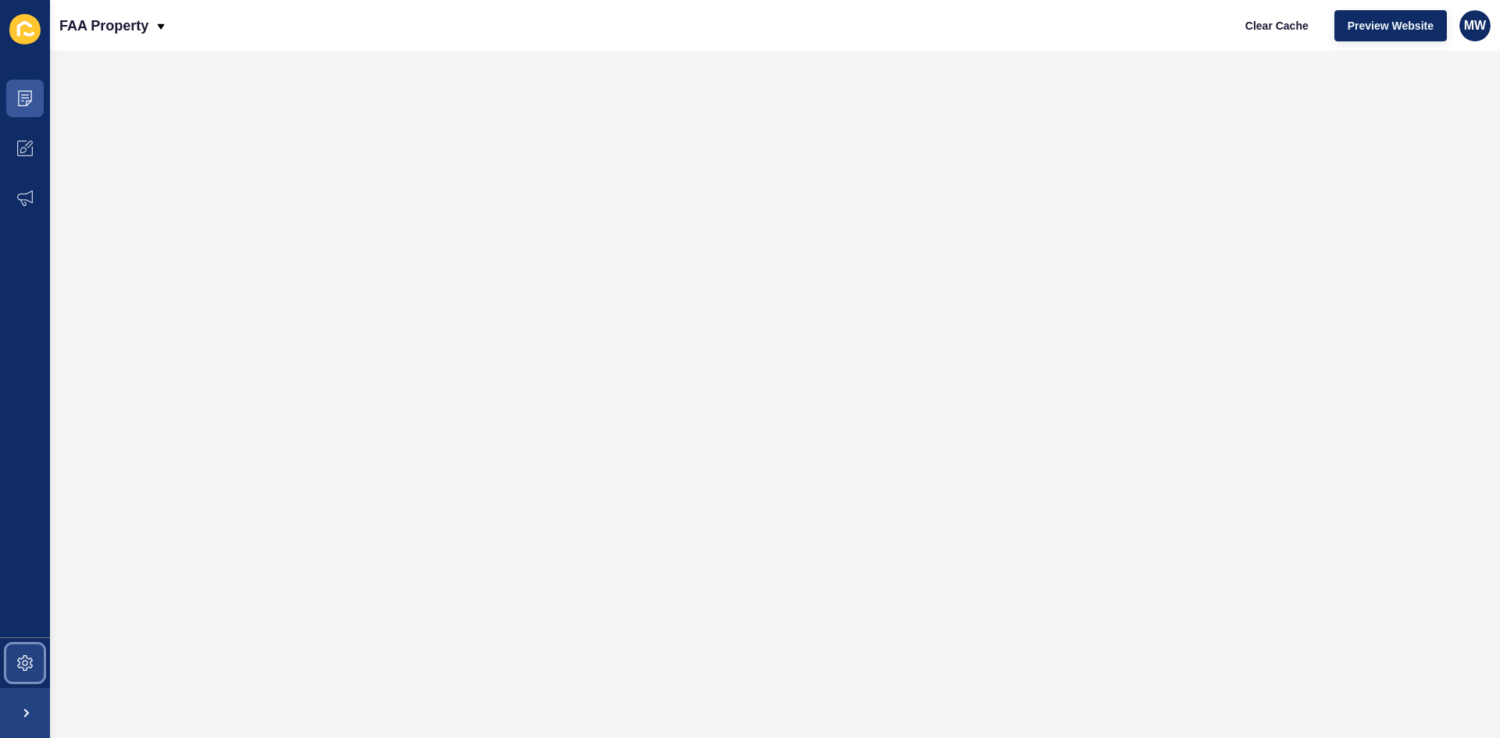
click at [29, 670] on icon at bounding box center [25, 663] width 16 height 16
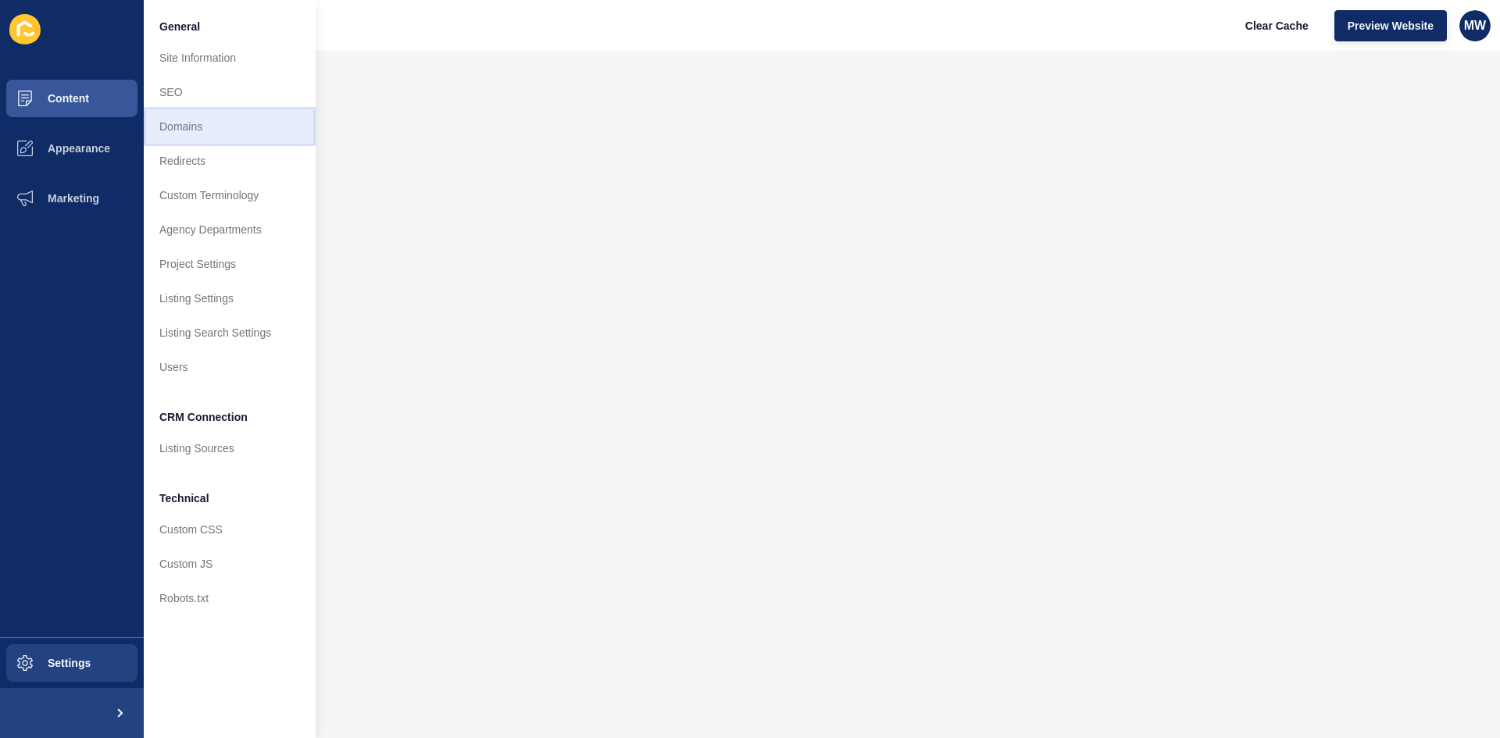
click at [213, 133] on link "Domains" at bounding box center [230, 126] width 172 height 34
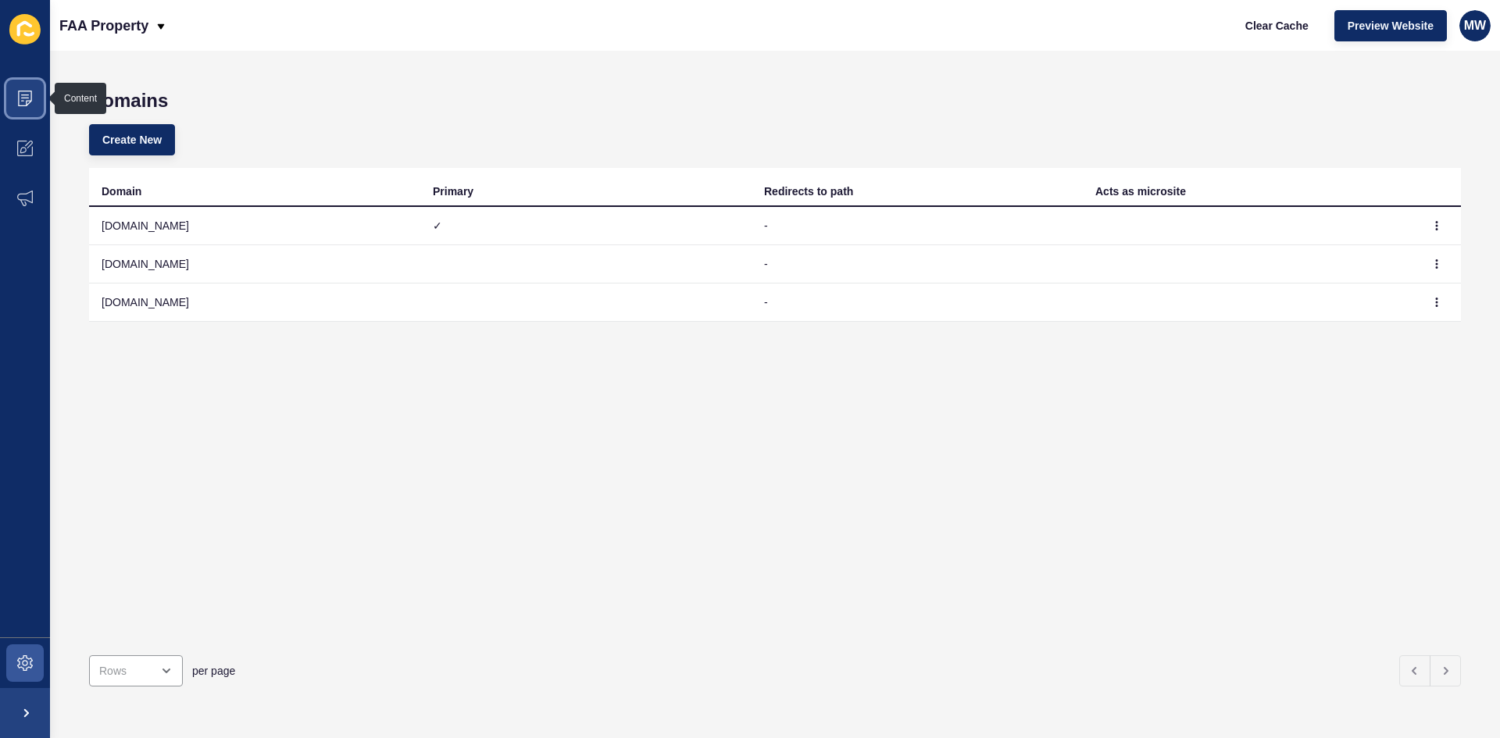
click at [31, 99] on icon at bounding box center [25, 99] width 14 height 16
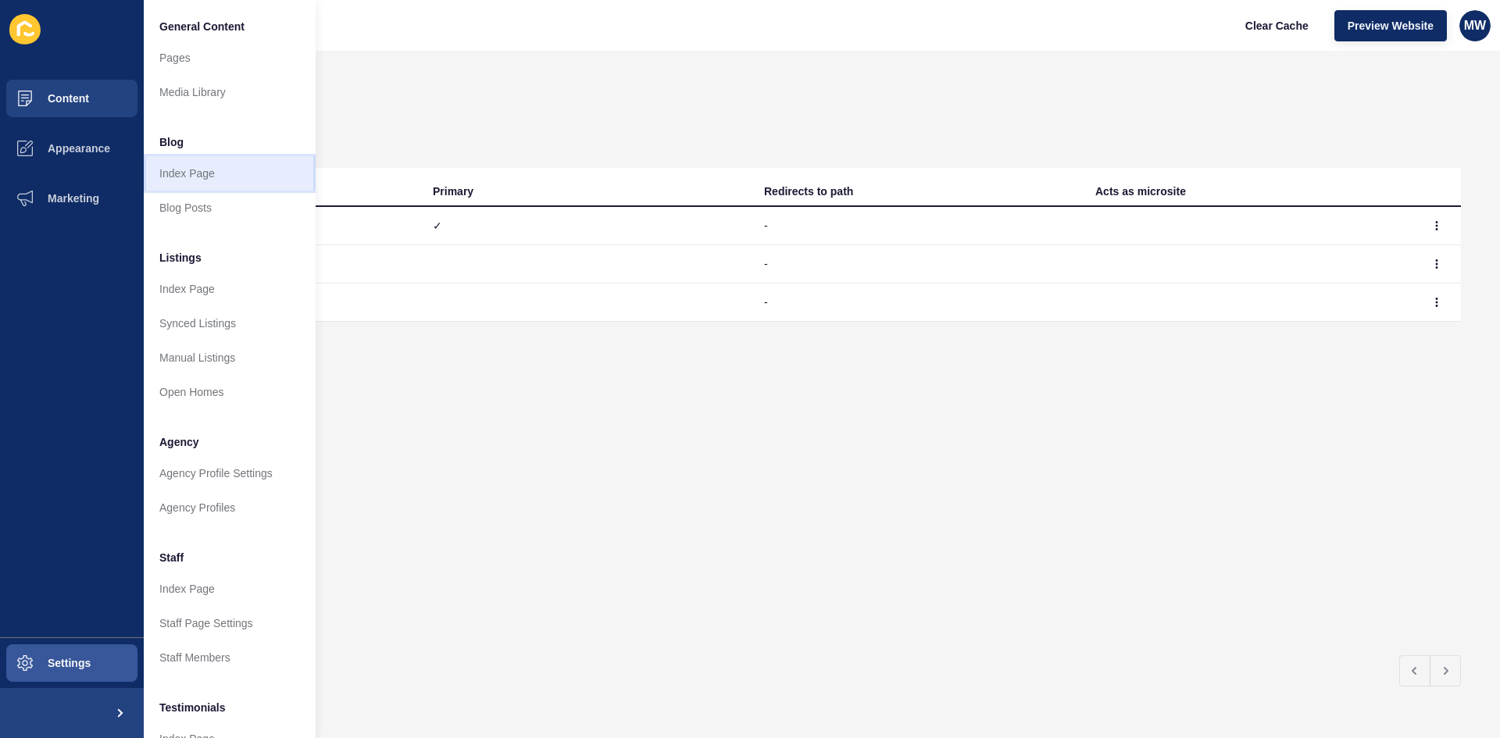
click at [211, 170] on link "Index Page" at bounding box center [230, 173] width 172 height 34
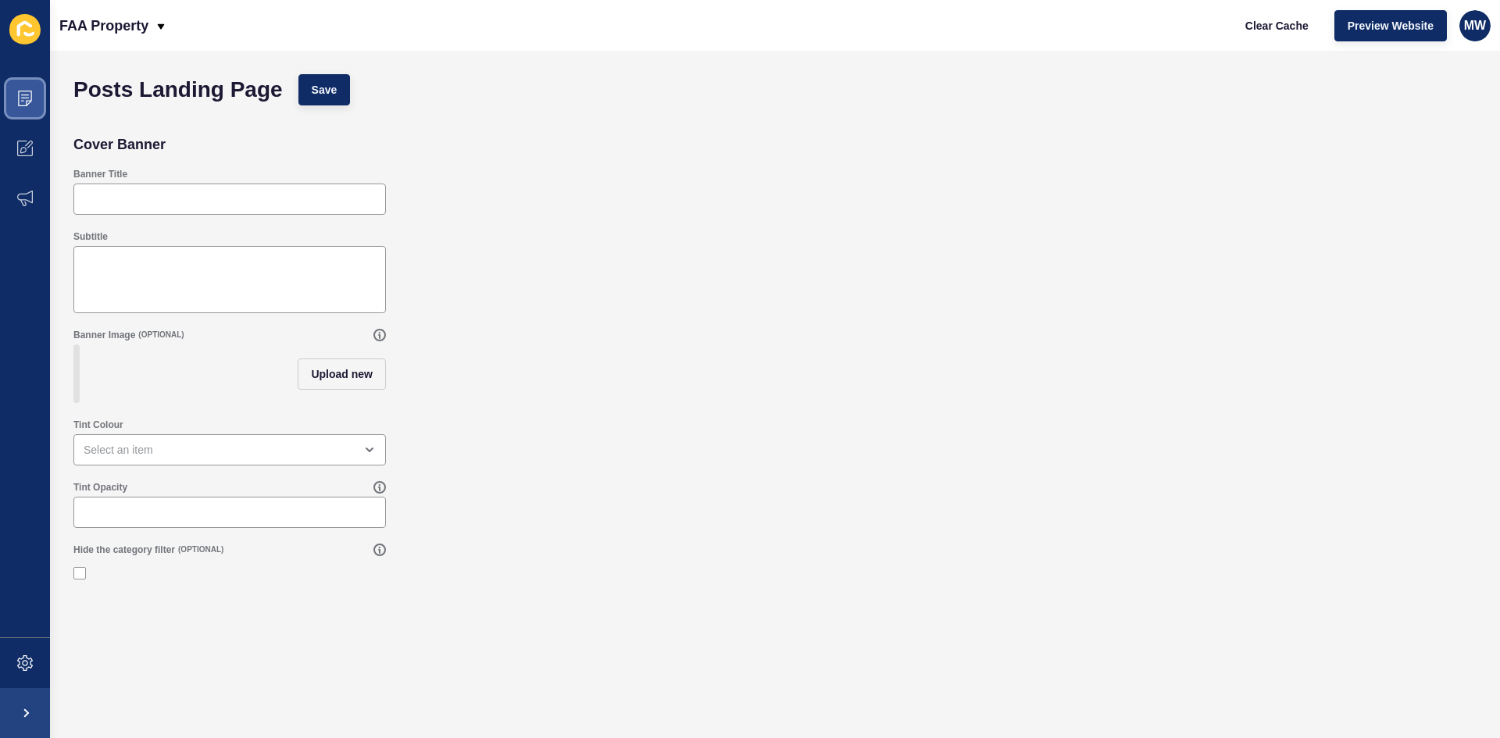
click at [30, 103] on icon at bounding box center [25, 99] width 16 height 16
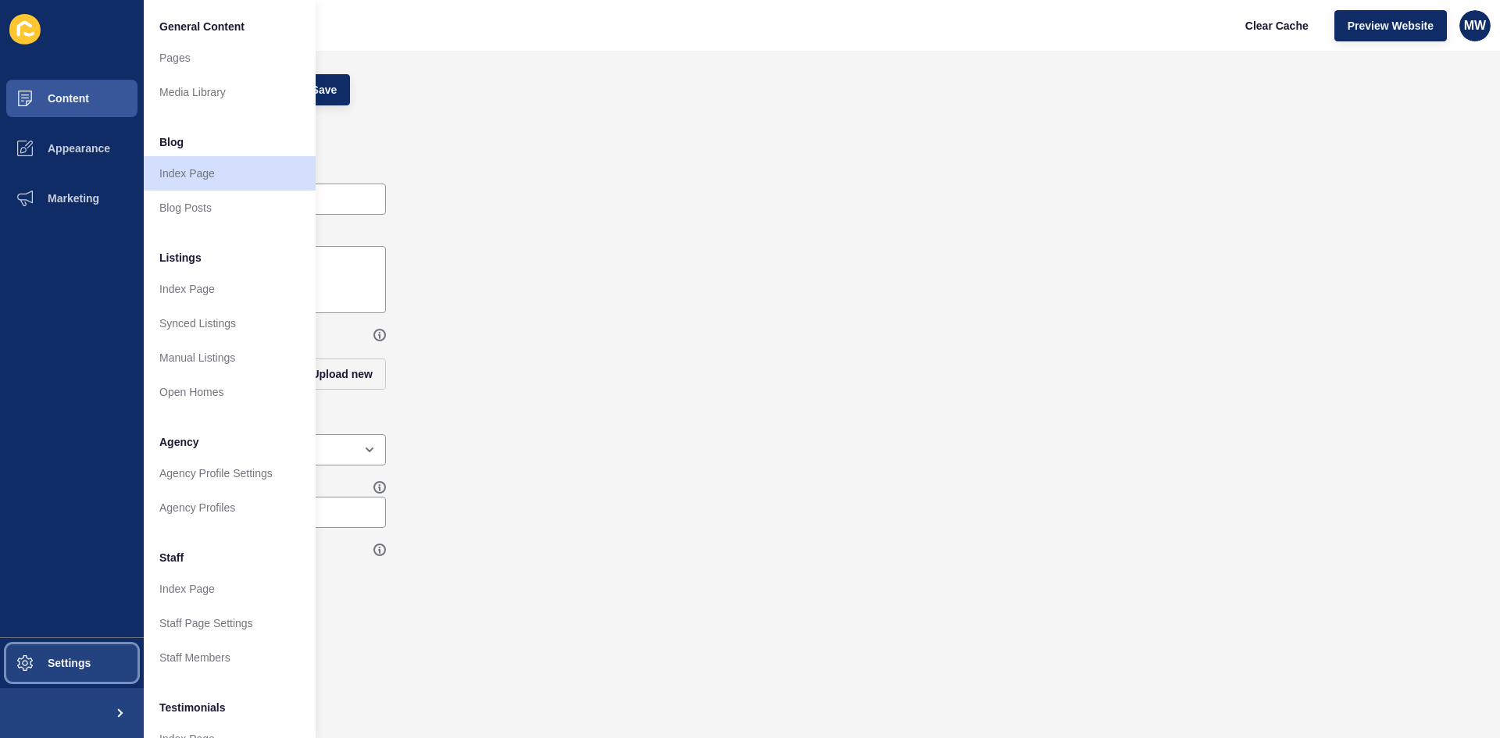
click at [72, 659] on span "Settings" at bounding box center [44, 663] width 93 height 13
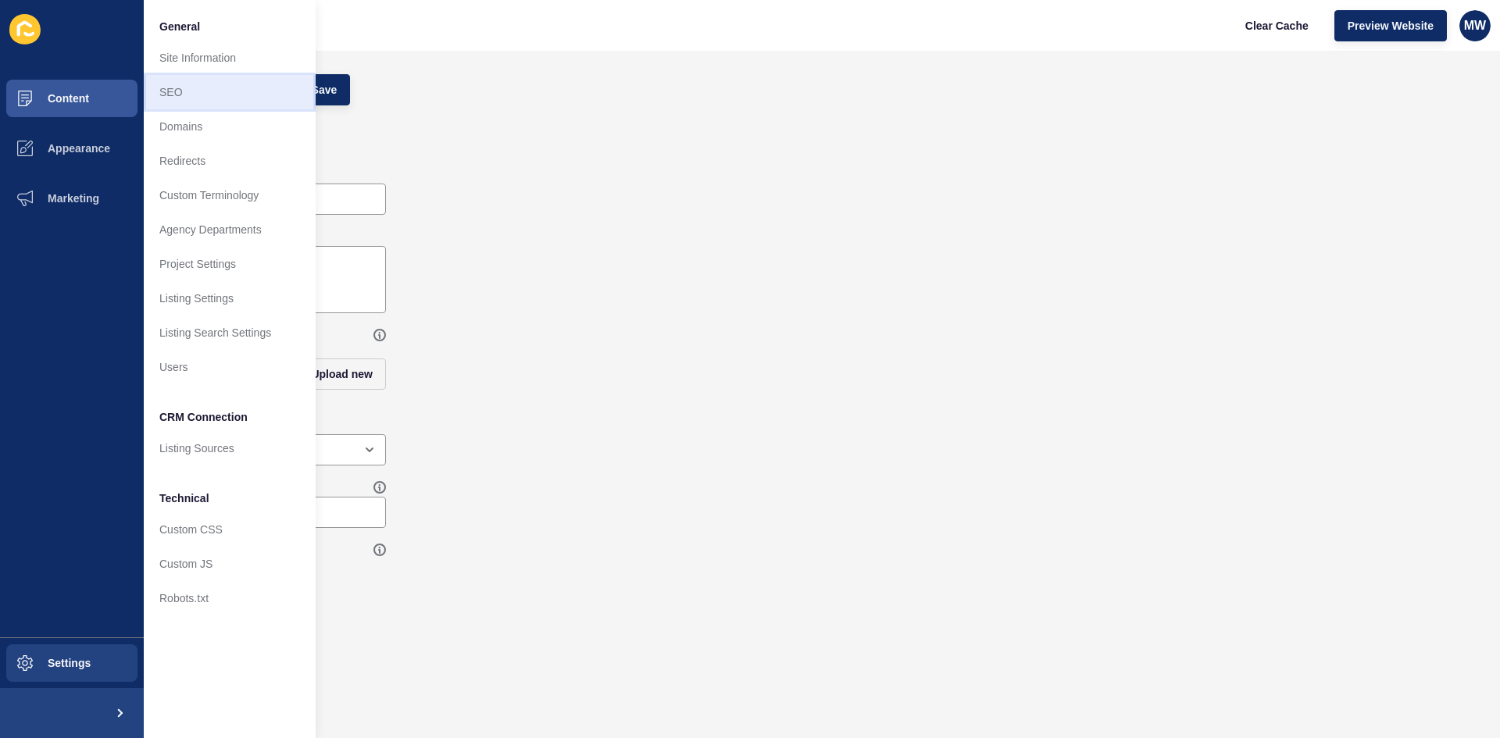
click at [203, 91] on link "SEO" at bounding box center [230, 92] width 172 height 34
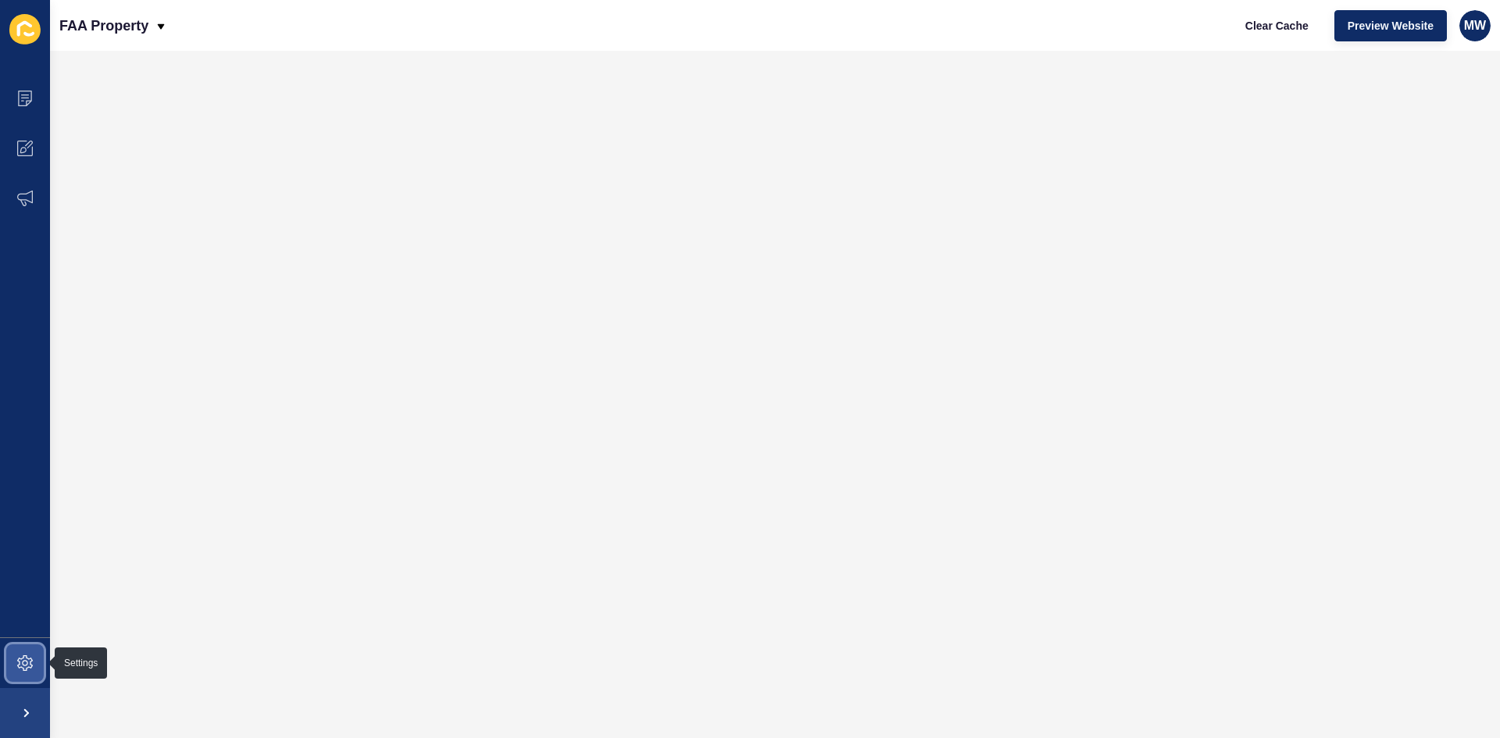
click at [30, 656] on icon at bounding box center [25, 663] width 16 height 16
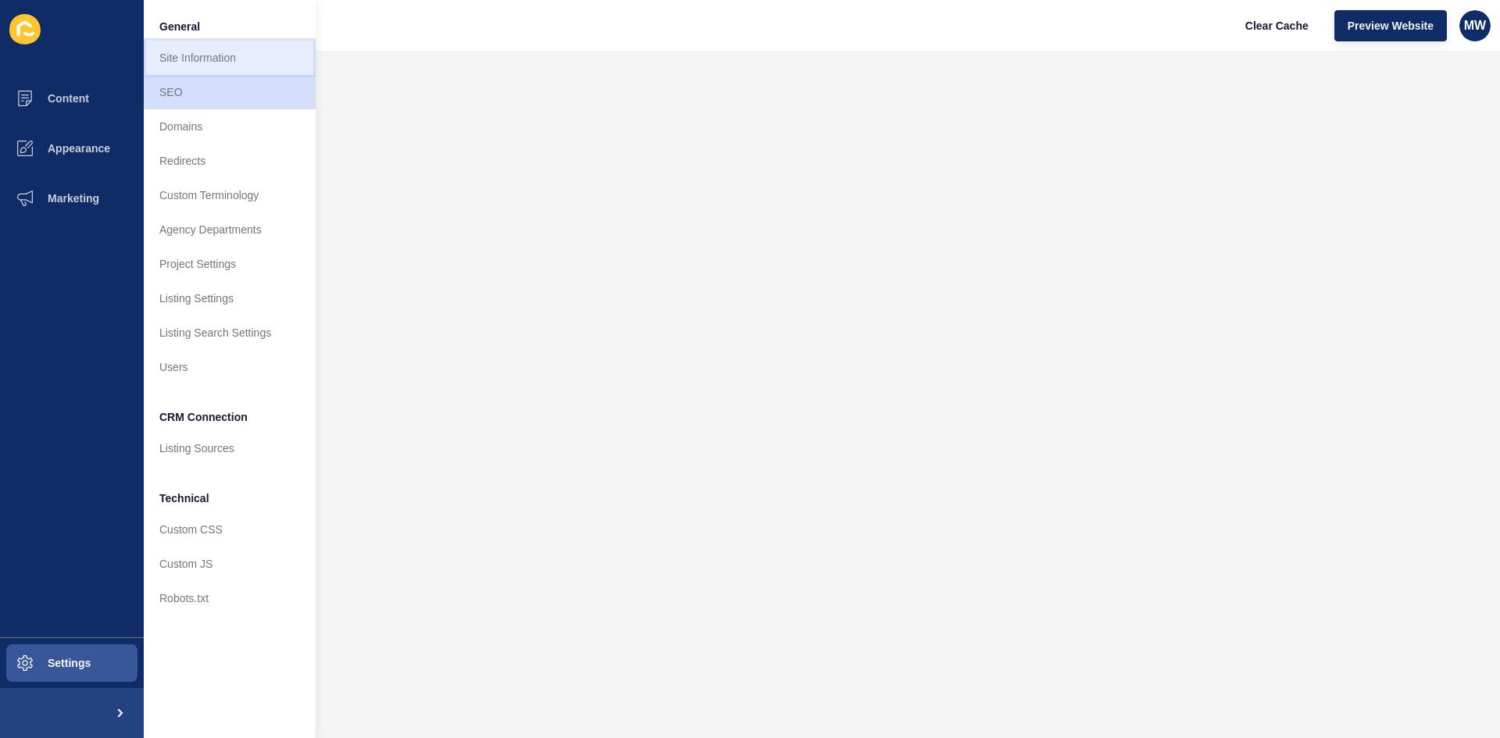
click at [217, 49] on link "Site Information" at bounding box center [230, 58] width 172 height 34
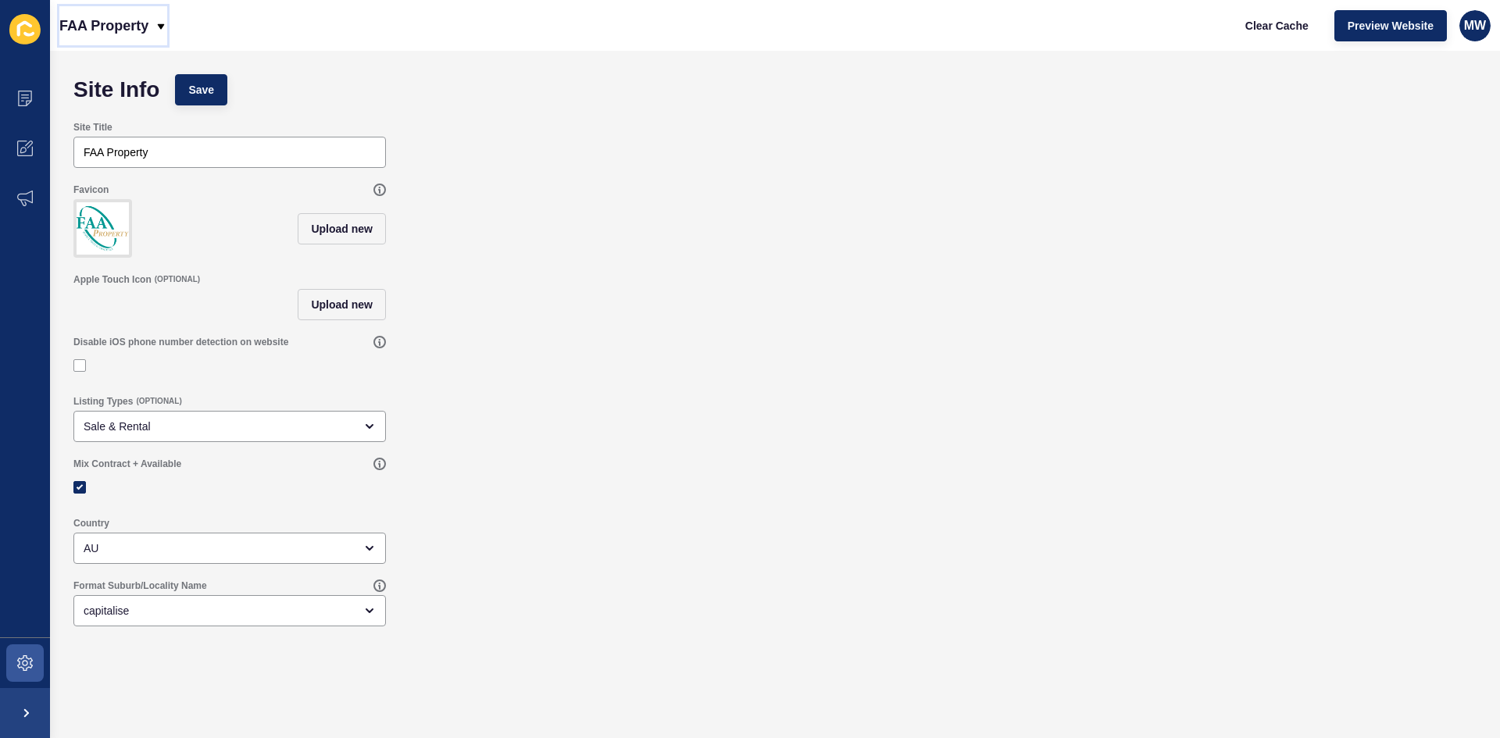
click at [148, 25] on p "FAA Property" at bounding box center [103, 25] width 89 height 39
click at [131, 70] on div "Back to website list" at bounding box center [128, 72] width 112 height 28
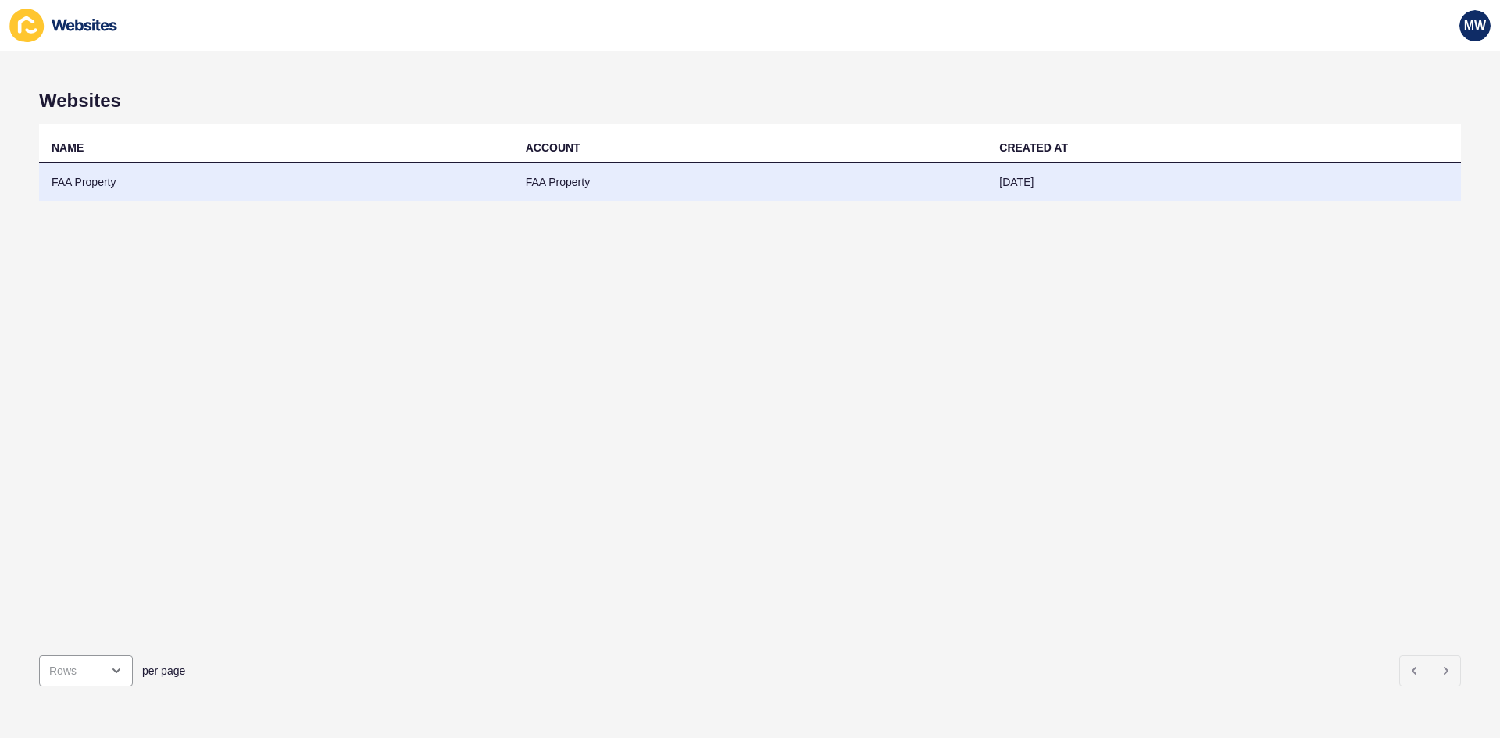
click at [104, 184] on td "FAA Property" at bounding box center [276, 182] width 474 height 38
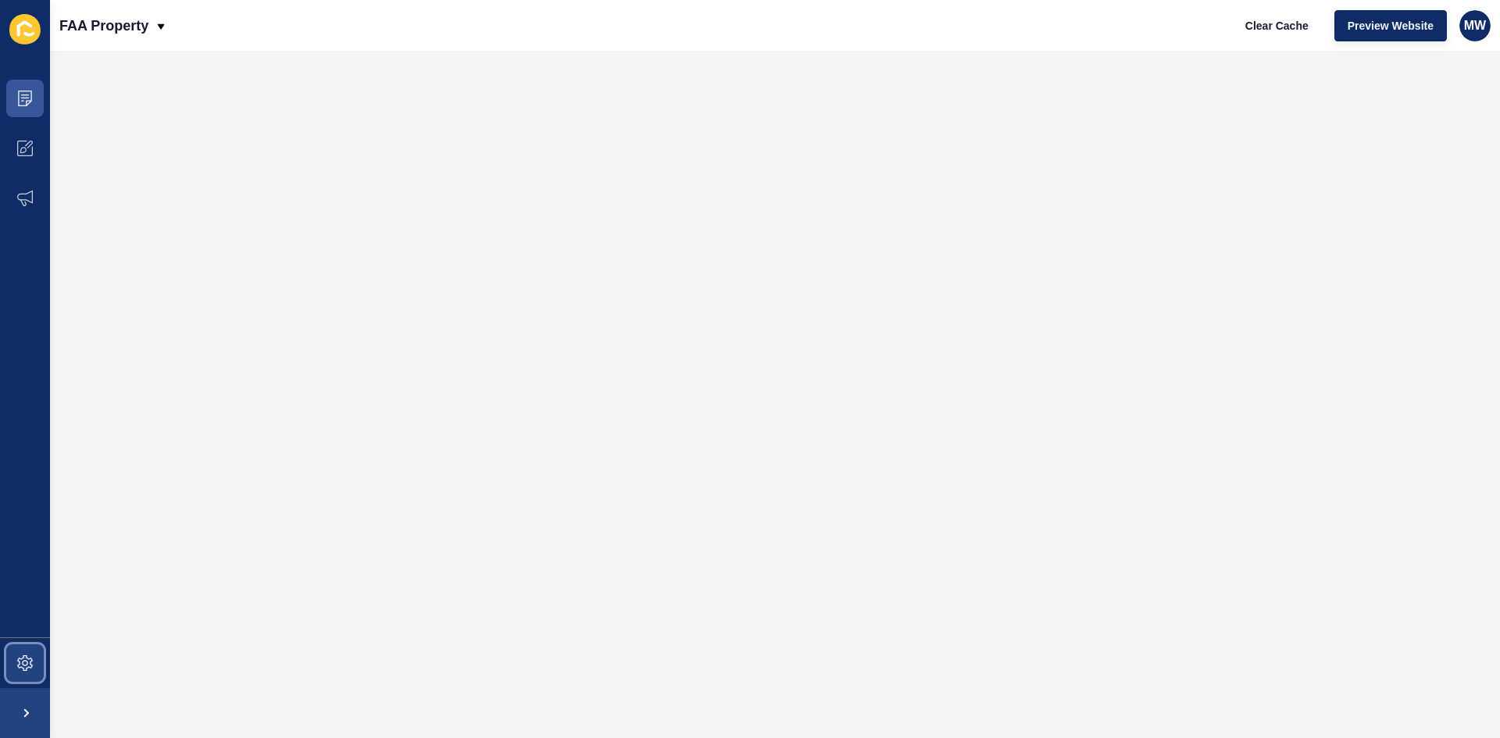
click at [31, 666] on icon at bounding box center [25, 663] width 16 height 16
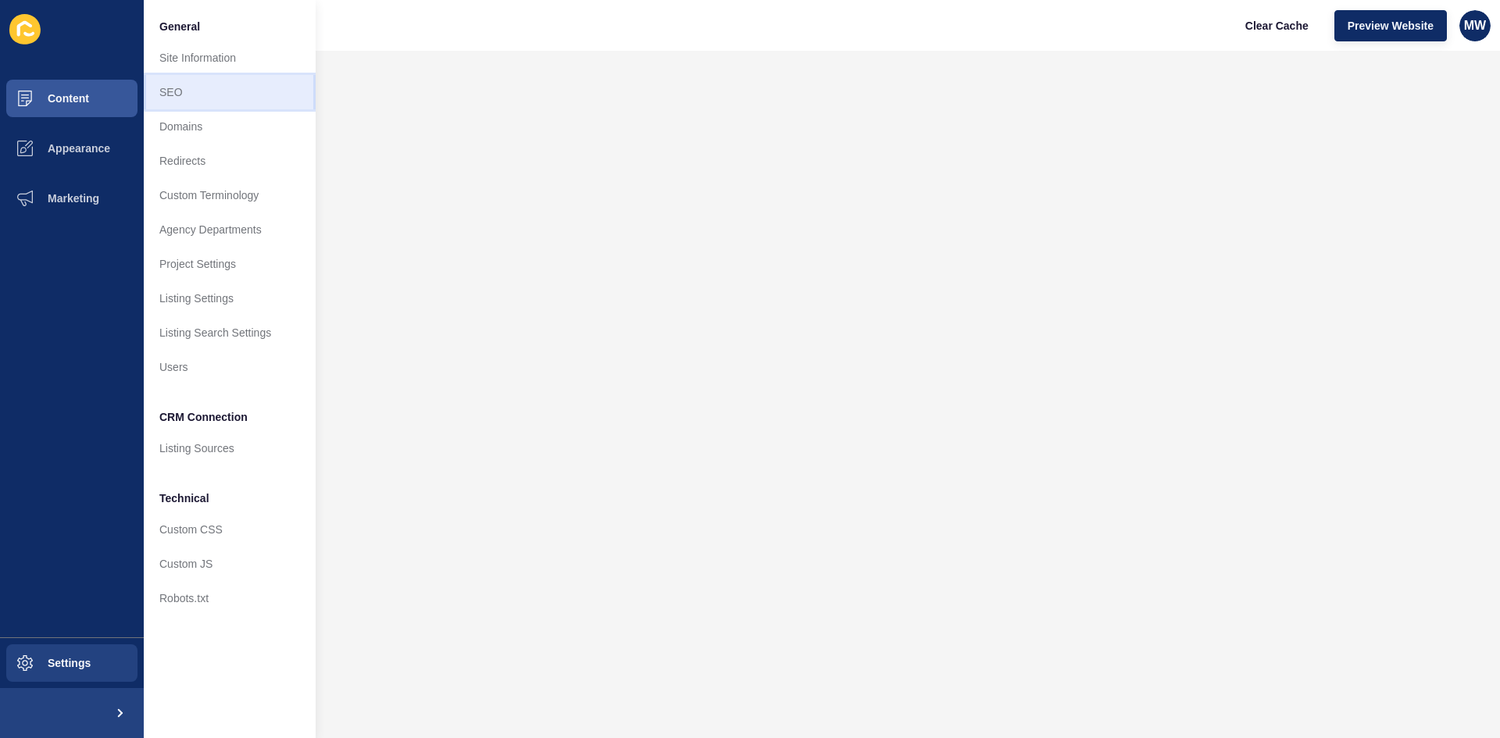
click at [218, 98] on link "SEO" at bounding box center [230, 92] width 172 height 34
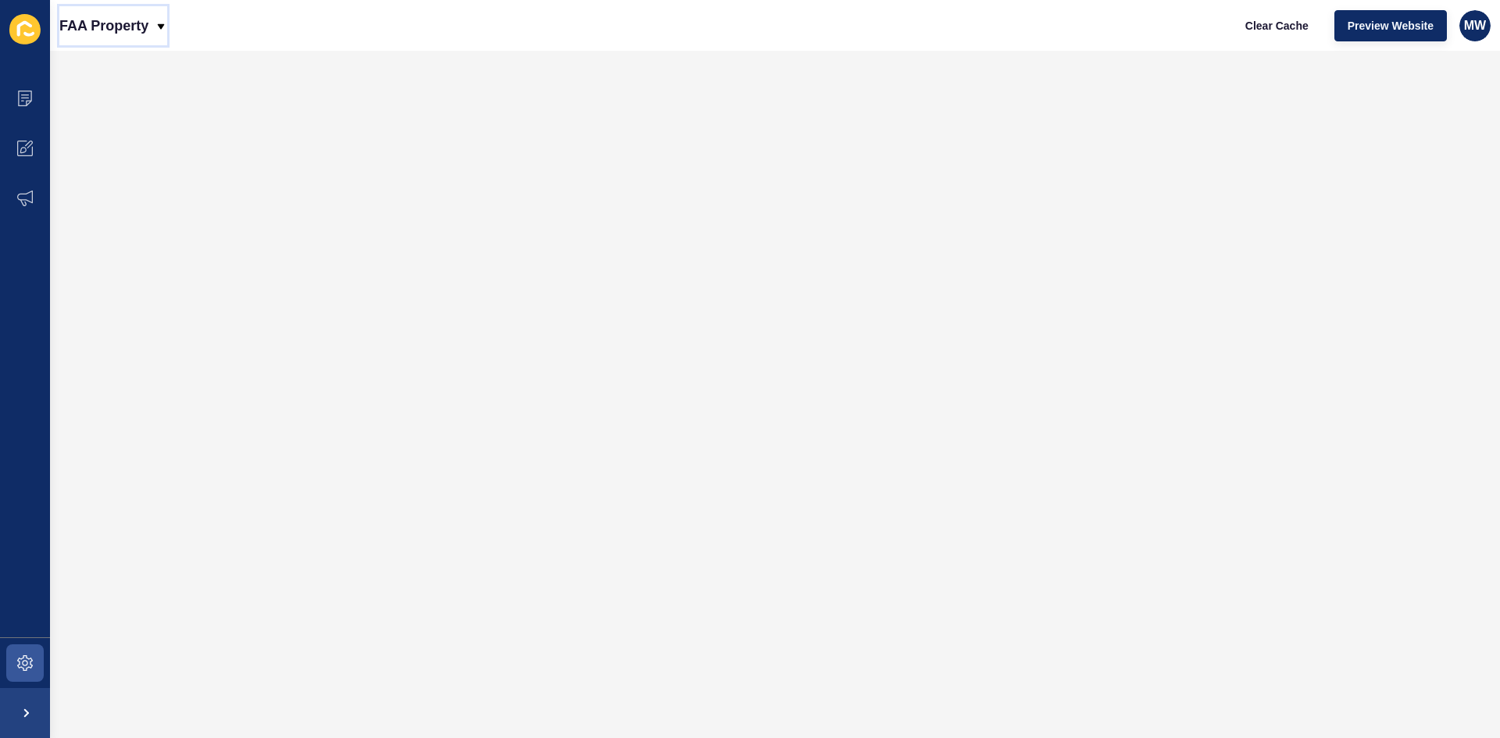
click at [148, 34] on p "FAA Property" at bounding box center [103, 25] width 89 height 39
click at [136, 63] on div "Back to website list" at bounding box center [128, 72] width 112 height 28
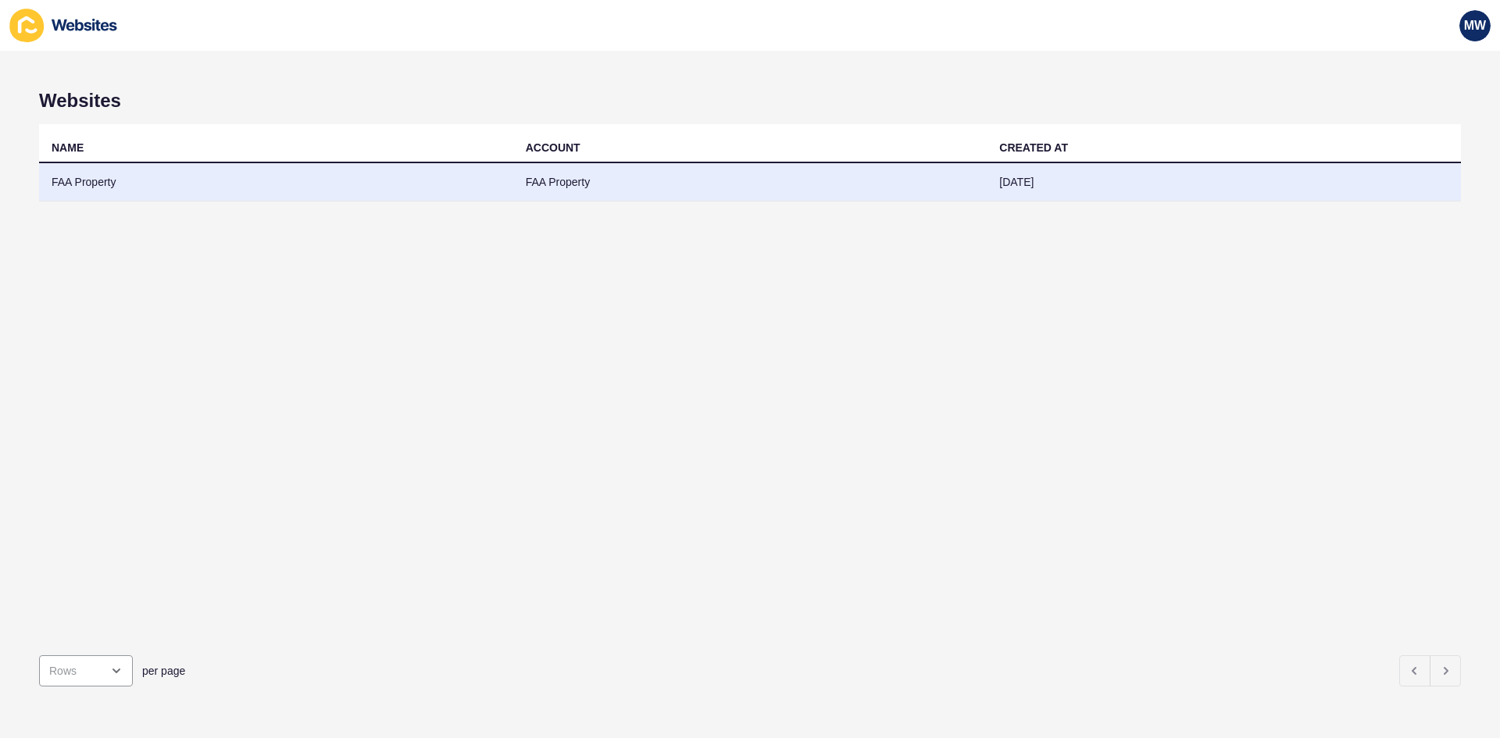
click at [104, 180] on td "FAA Property" at bounding box center [276, 182] width 474 height 38
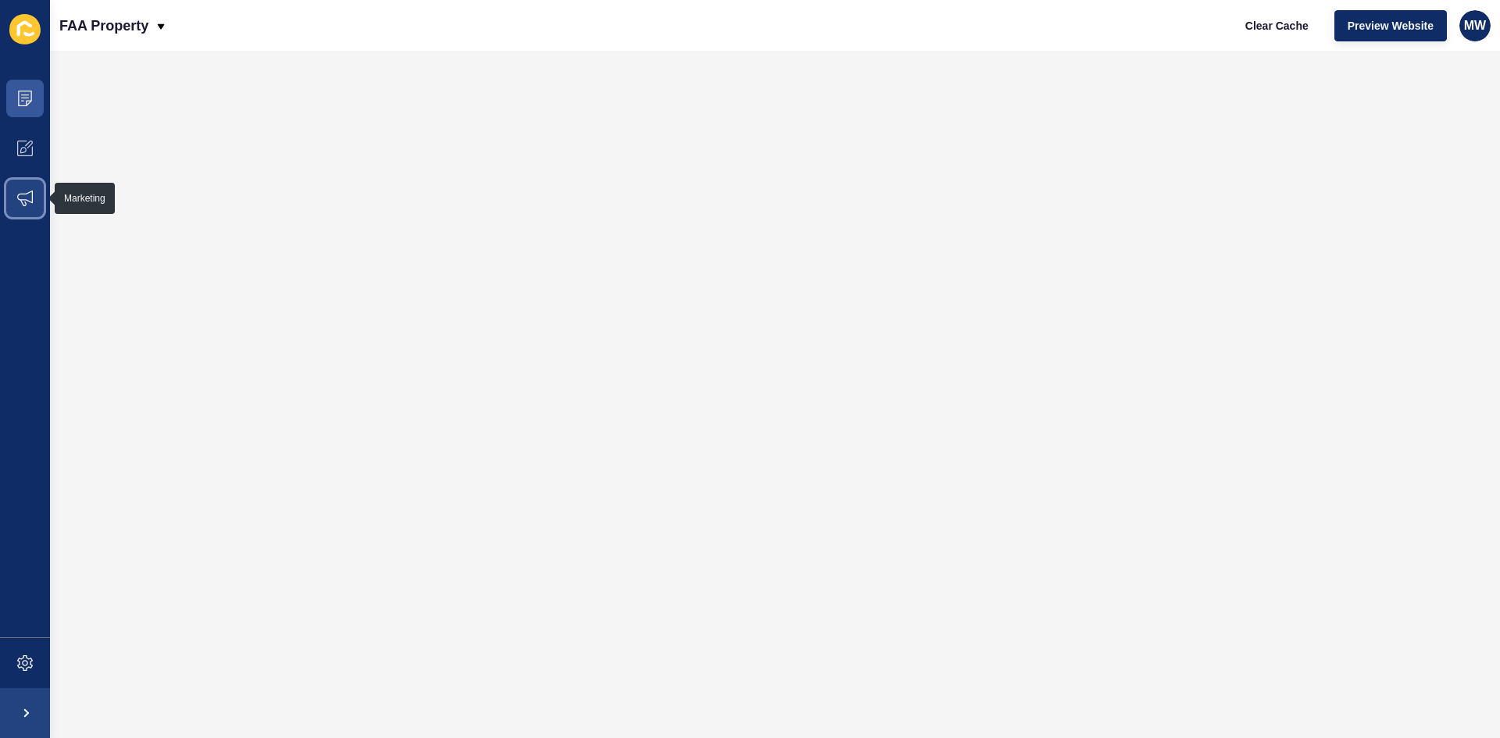
click at [34, 195] on span at bounding box center [25, 198] width 50 height 50
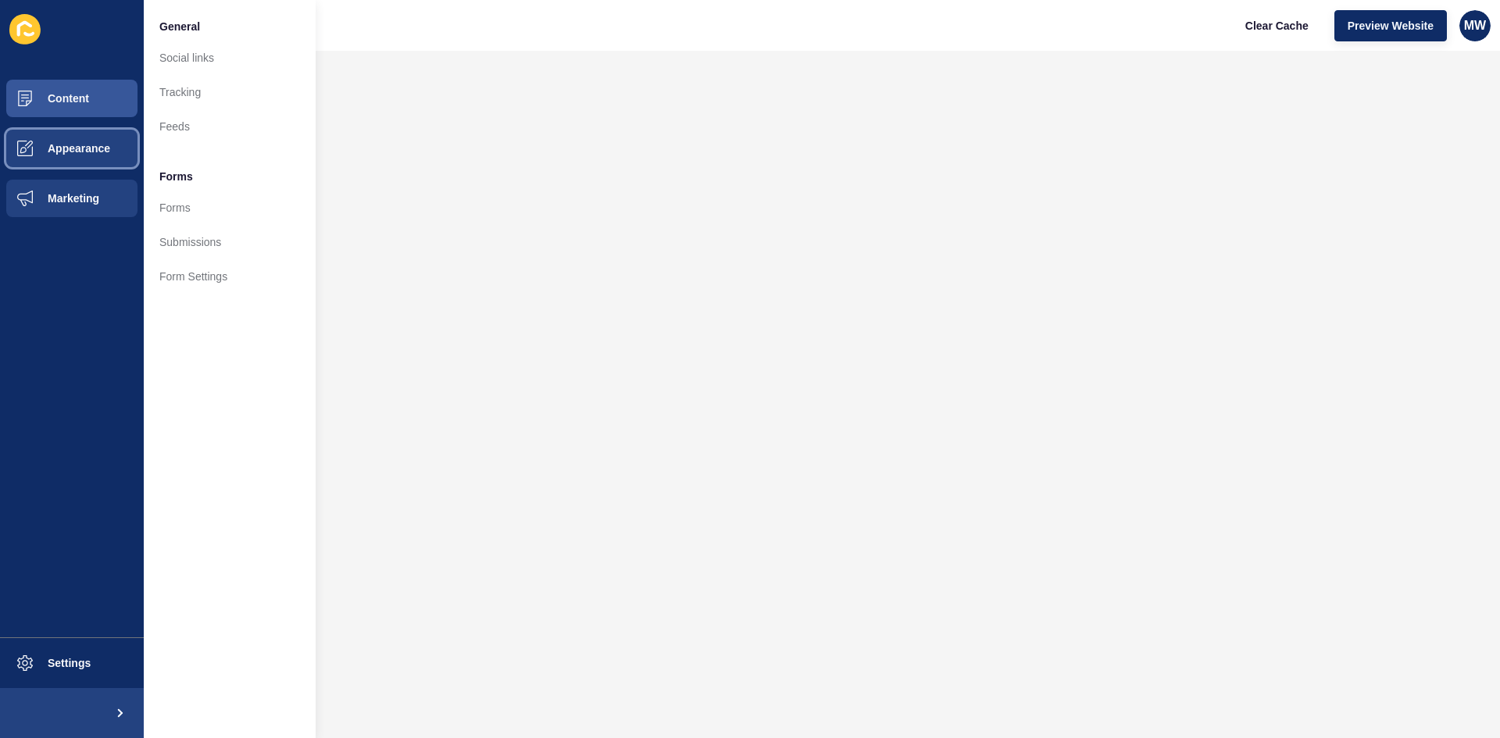
click at [102, 157] on button "Appearance" at bounding box center [72, 148] width 144 height 50
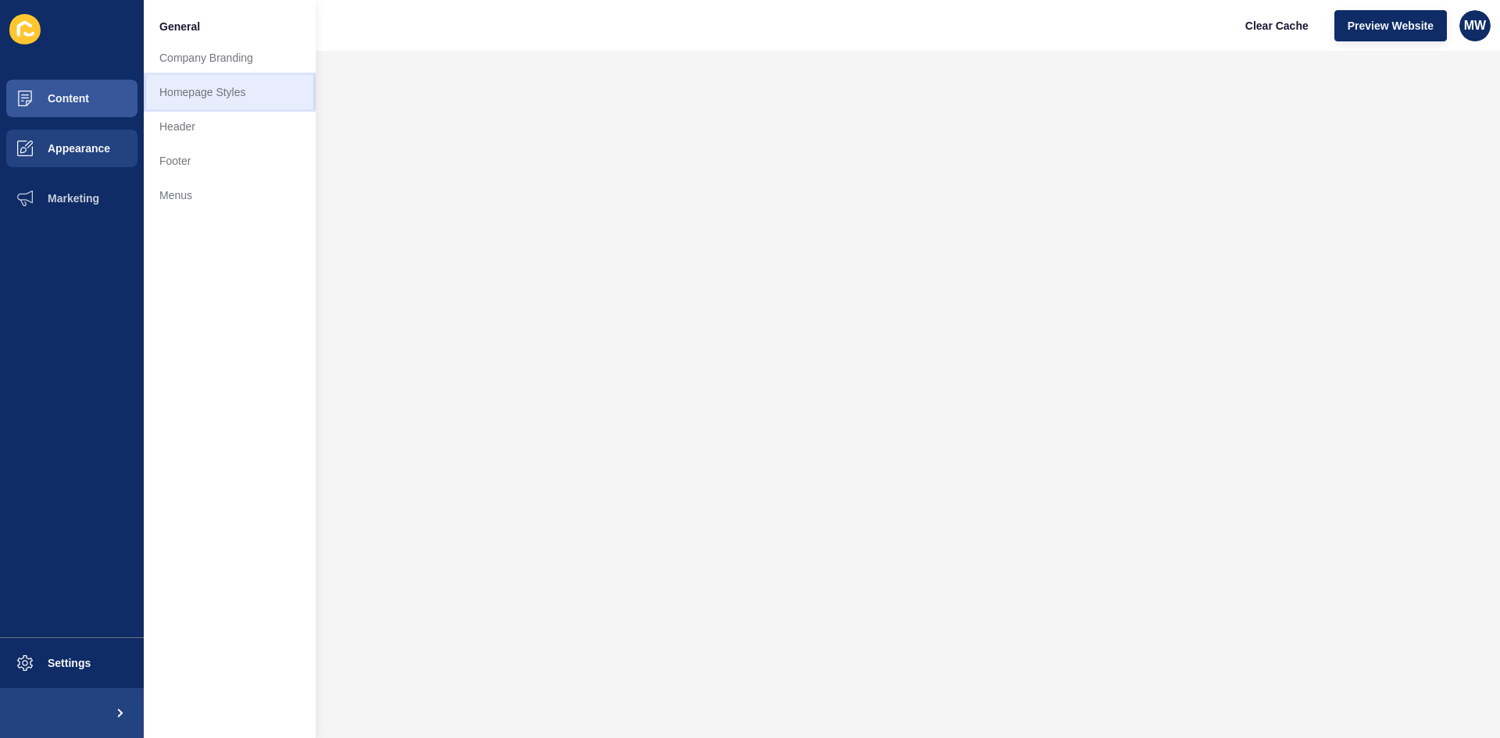
click at [209, 97] on link "Homepage Styles" at bounding box center [230, 92] width 172 height 34
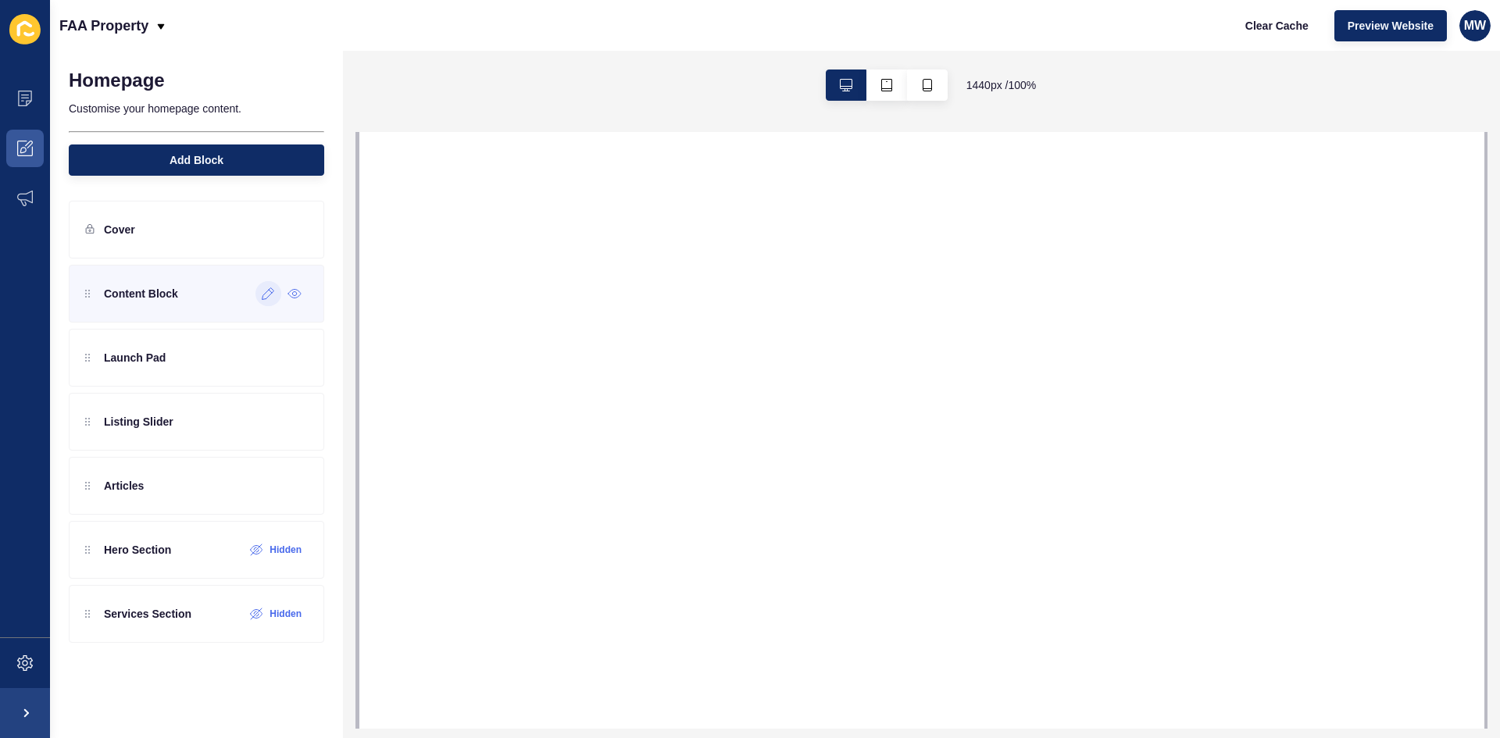
select select
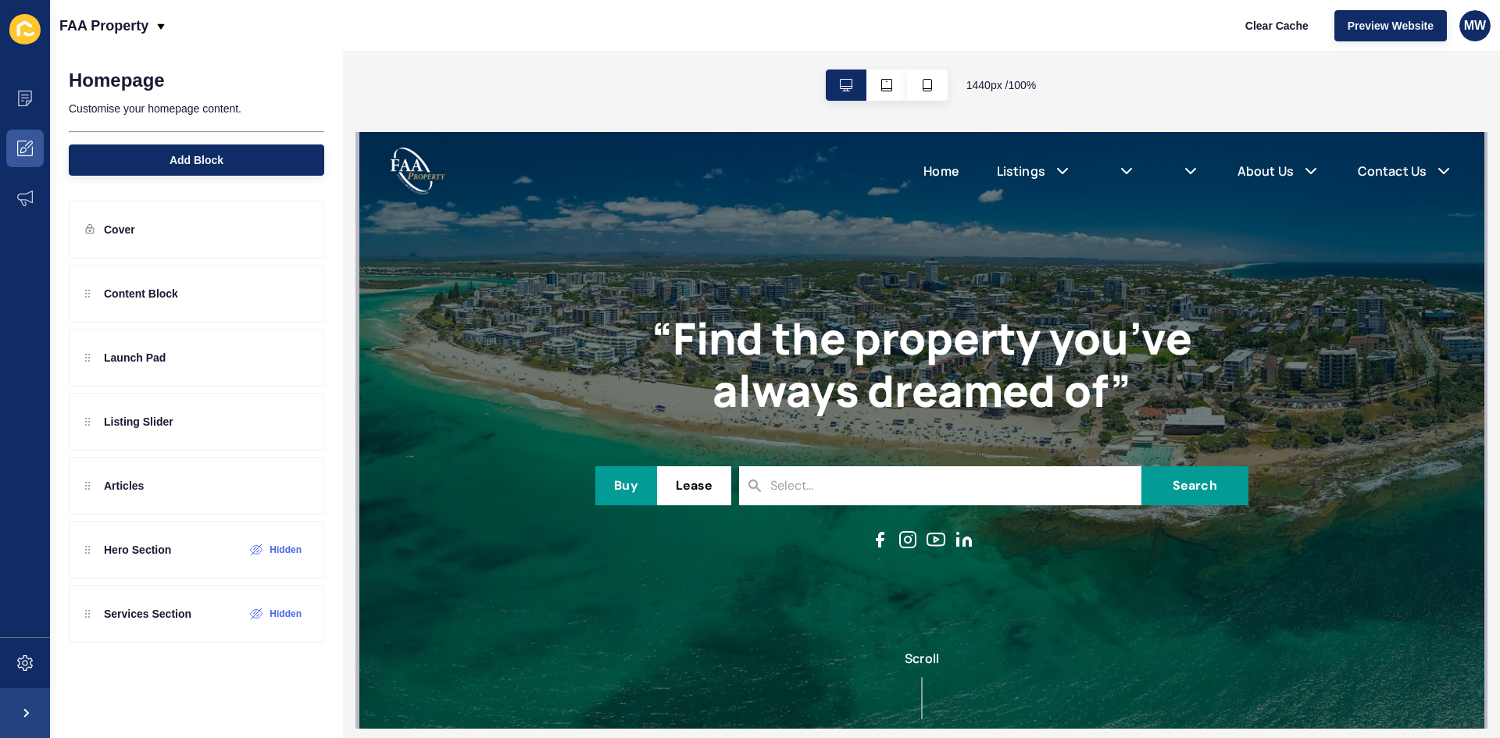
click at [782, 347] on h1 "“Find the property you’ve always dreamed of”" at bounding box center [921, 364] width 652 height 105
click at [291, 228] on icon at bounding box center [294, 229] width 13 height 13
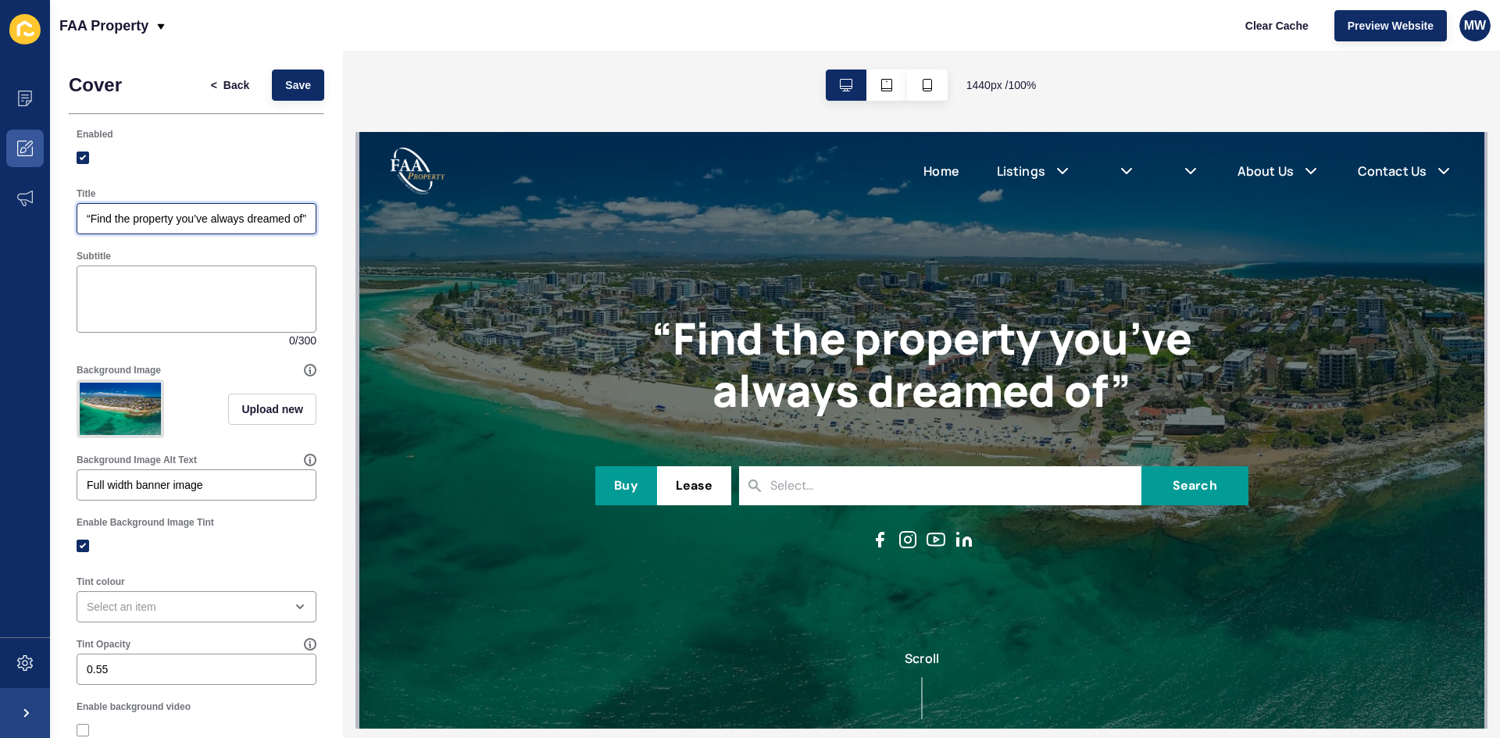
click at [188, 226] on input "“Find the property you’ve always dreamed of”" at bounding box center [197, 219] width 220 height 16
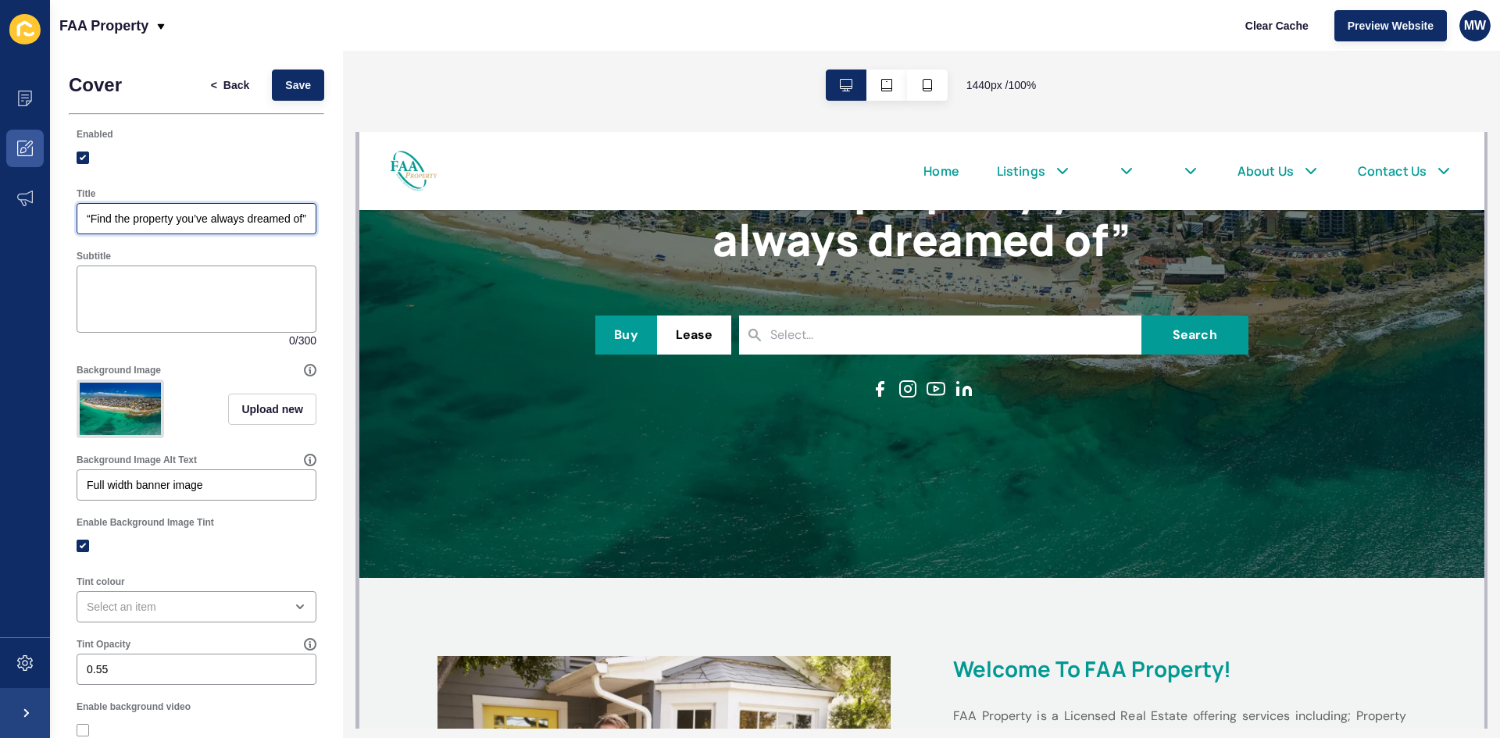
scroll to position [156, 0]
